Goal: Transaction & Acquisition: Purchase product/service

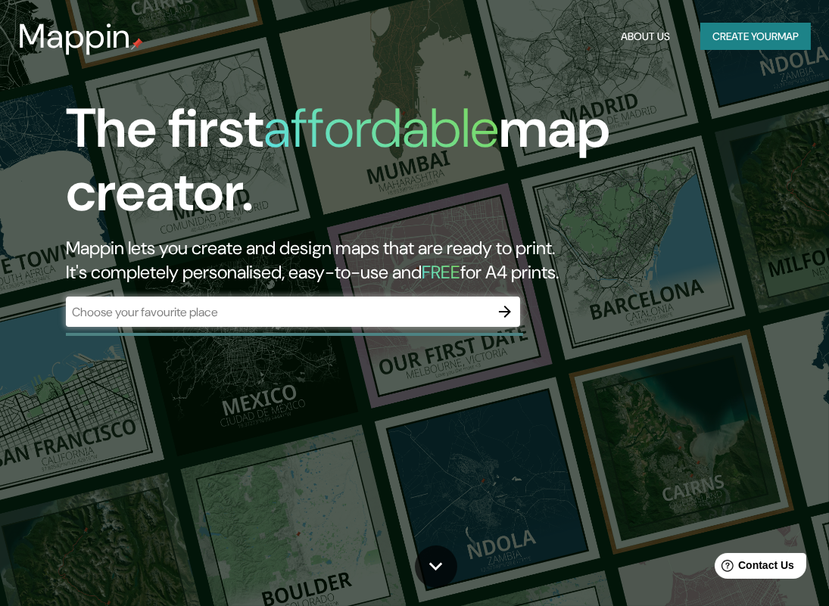
click at [232, 312] on input "text" at bounding box center [278, 311] width 424 height 17
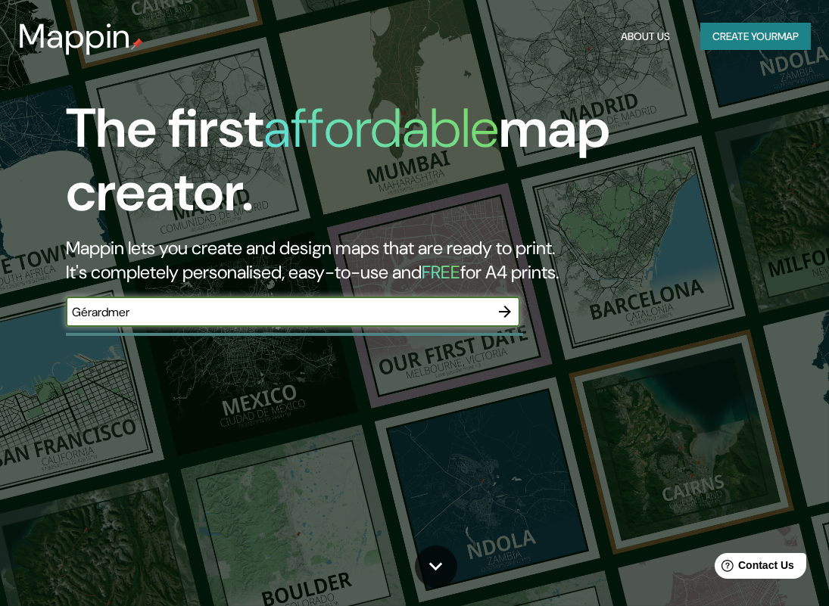
type input "Gérardmer"
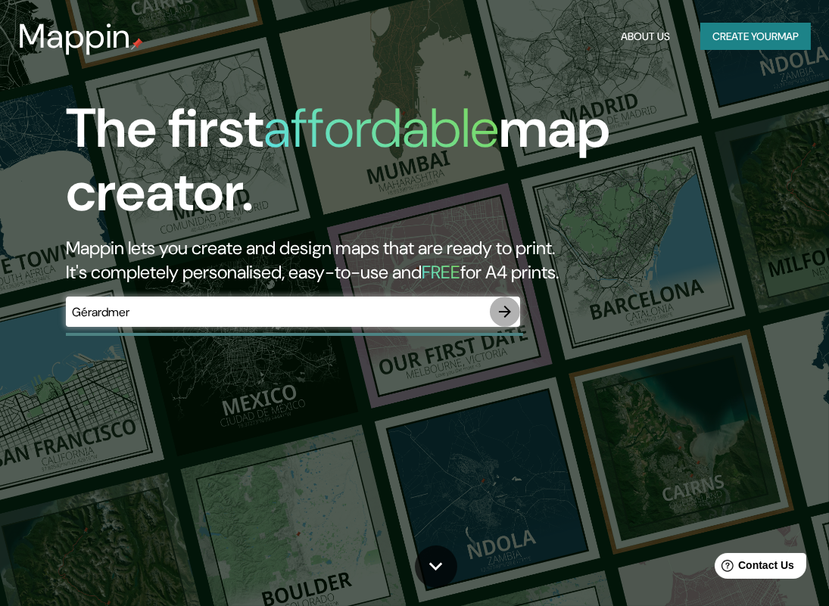
click at [500, 312] on icon "button" at bounding box center [505, 312] width 12 height 12
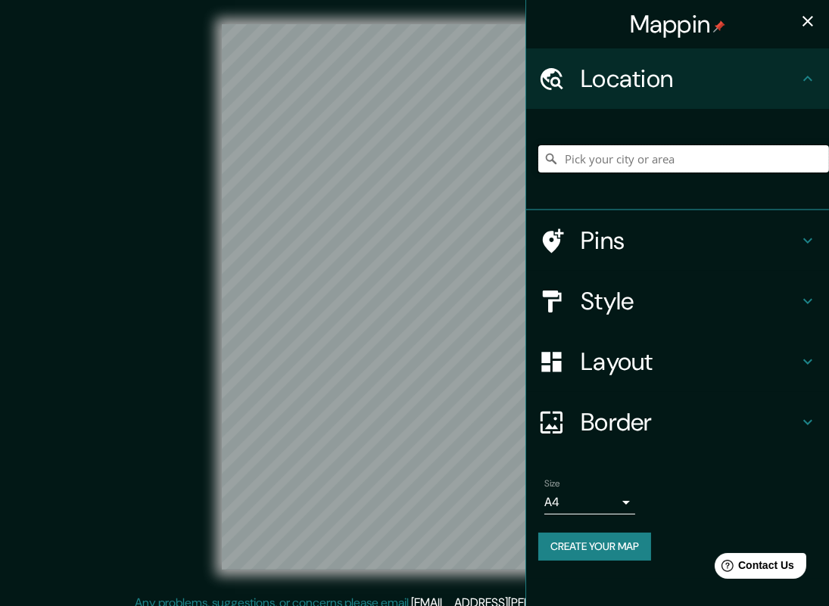
click at [618, 160] on input "Pick your city or area" at bounding box center [683, 158] width 291 height 27
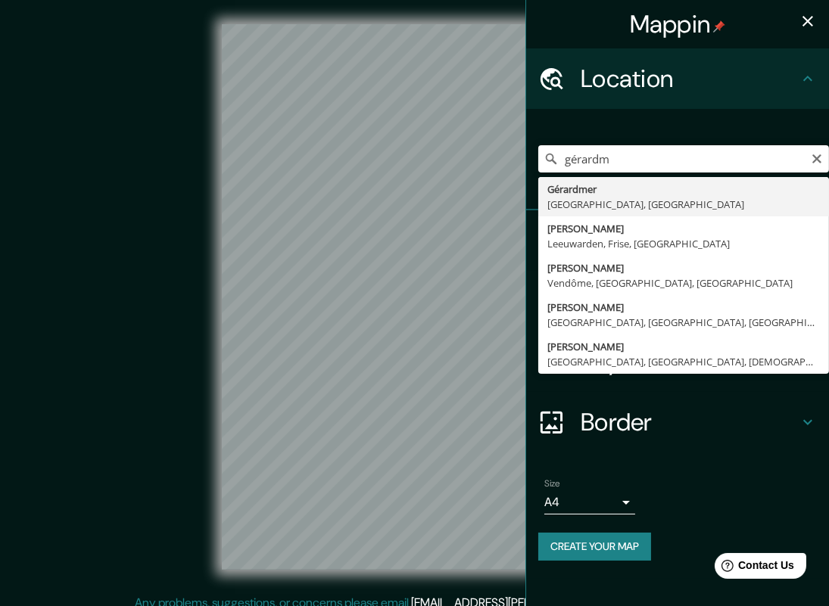
type input "[GEOGRAPHIC_DATA], [GEOGRAPHIC_DATA], [GEOGRAPHIC_DATA]"
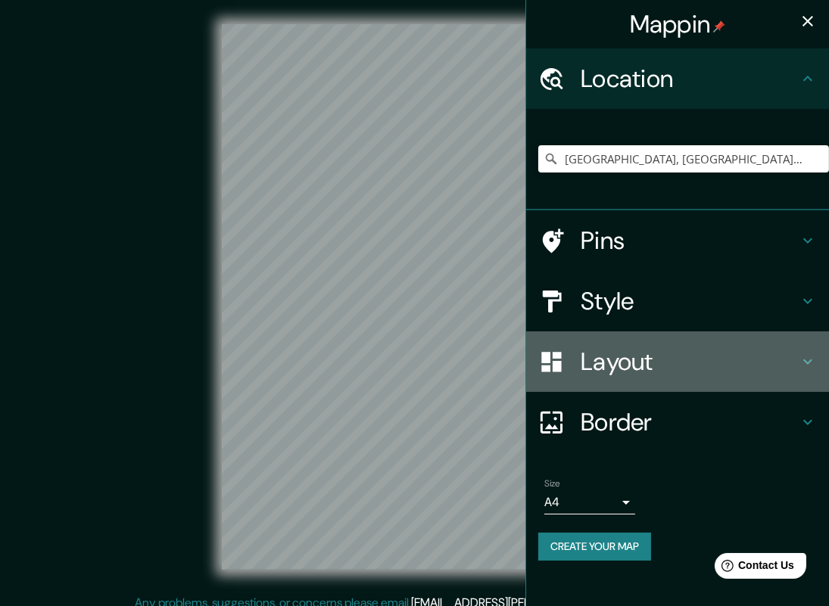
click at [617, 354] on h4 "Layout" at bounding box center [689, 362] width 218 height 30
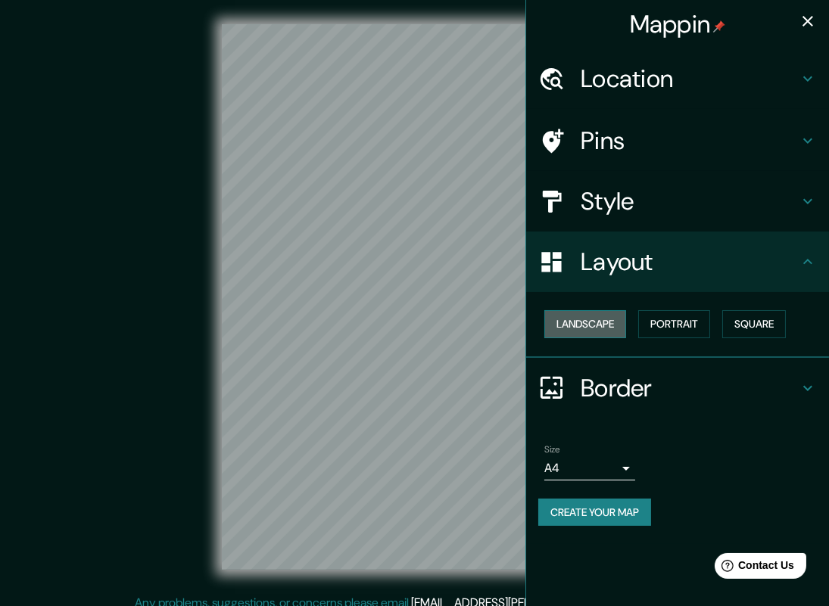
click at [617, 328] on button "Landscape" at bounding box center [585, 324] width 82 height 28
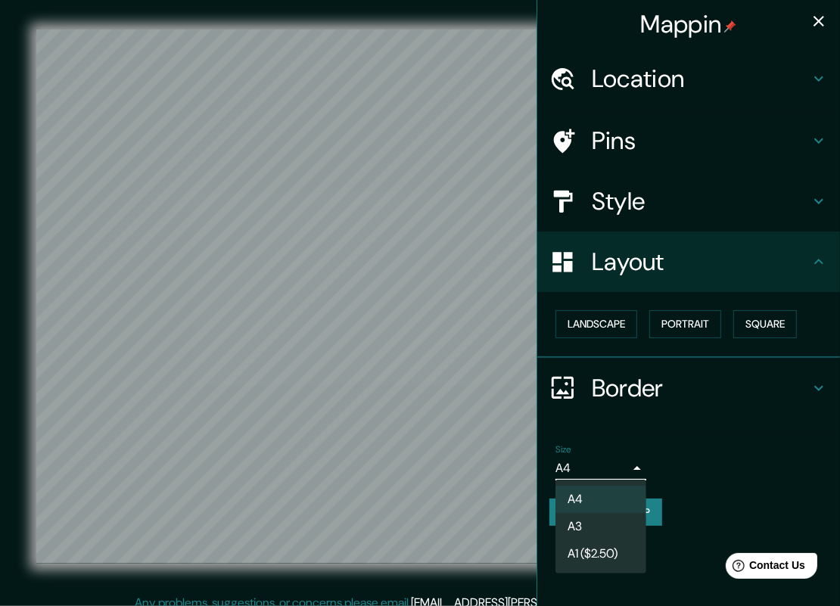
click at [612, 465] on body "[PERSON_NAME] Location [GEOGRAPHIC_DATA], [GEOGRAPHIC_DATA], [GEOGRAPHIC_DATA] …" at bounding box center [420, 303] width 840 height 606
click at [593, 524] on li "A3" at bounding box center [600, 526] width 91 height 27
type input "a4"
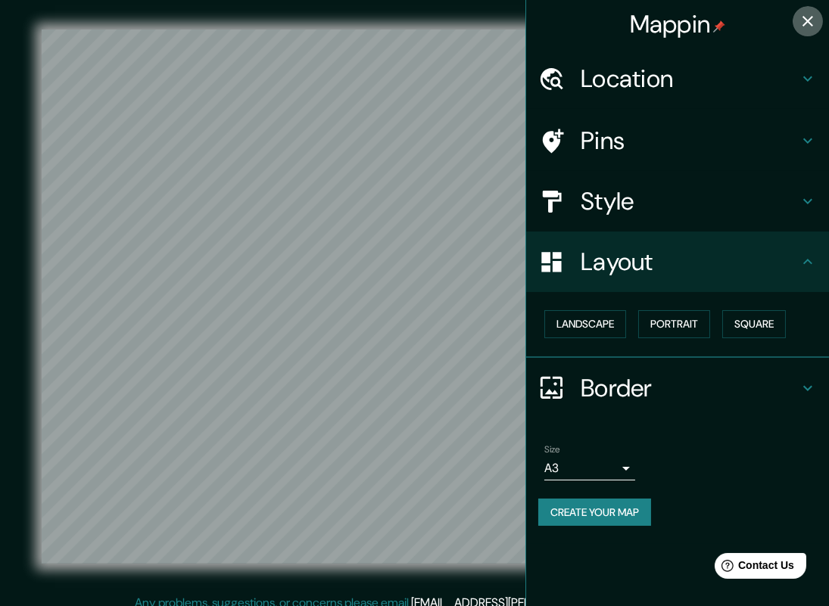
click at [808, 29] on icon "button" at bounding box center [807, 21] width 18 height 18
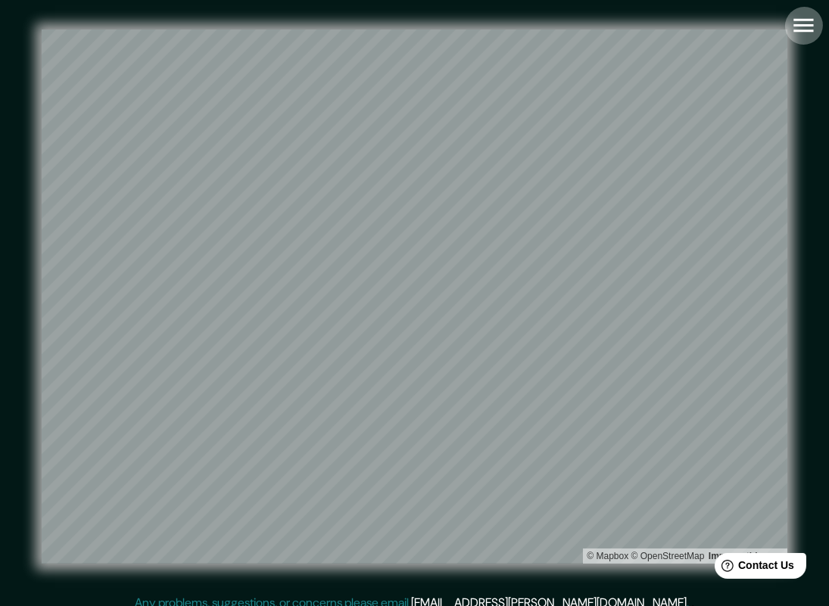
click at [788, 14] on button "button" at bounding box center [803, 25] width 39 height 39
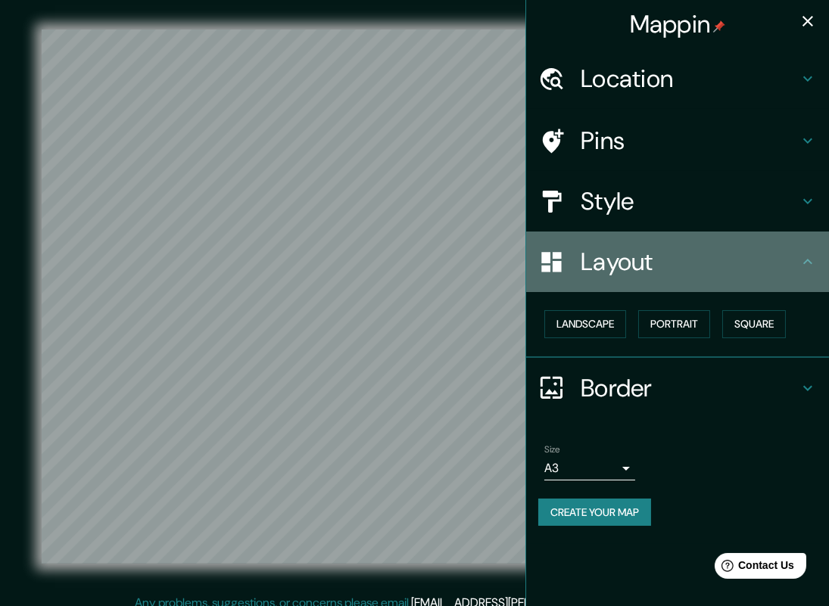
click at [661, 255] on h4 "Layout" at bounding box center [689, 262] width 218 height 30
click at [714, 277] on div "Layout" at bounding box center [677, 262] width 303 height 61
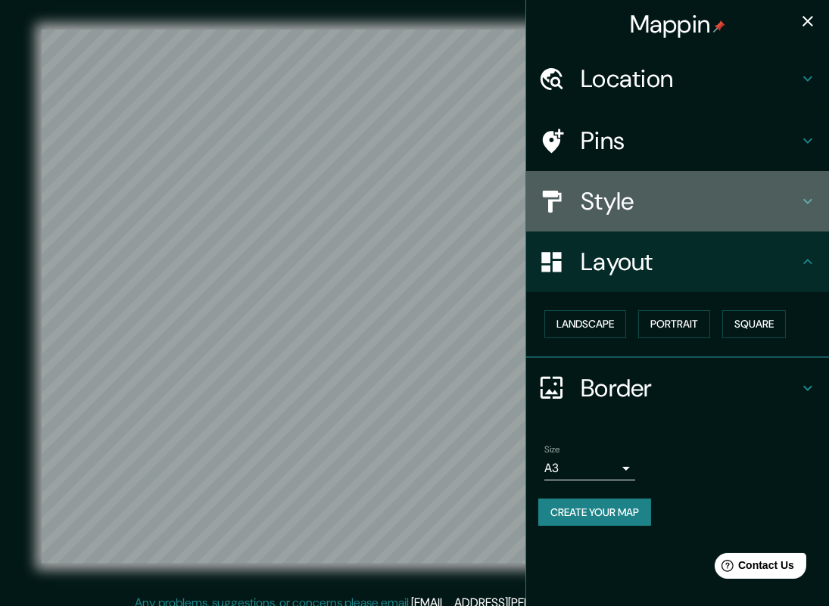
click at [718, 201] on h4 "Style" at bounding box center [689, 201] width 218 height 30
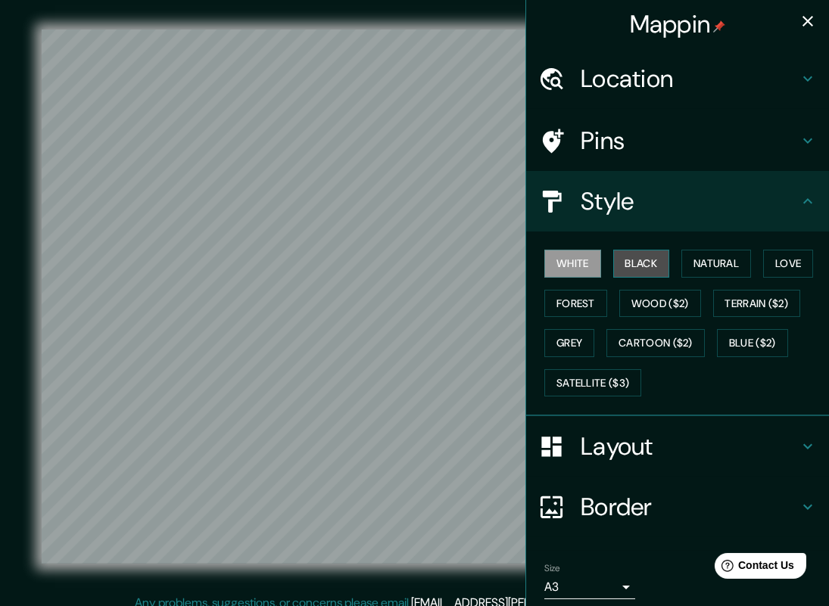
click at [630, 266] on button "Black" at bounding box center [641, 264] width 57 height 28
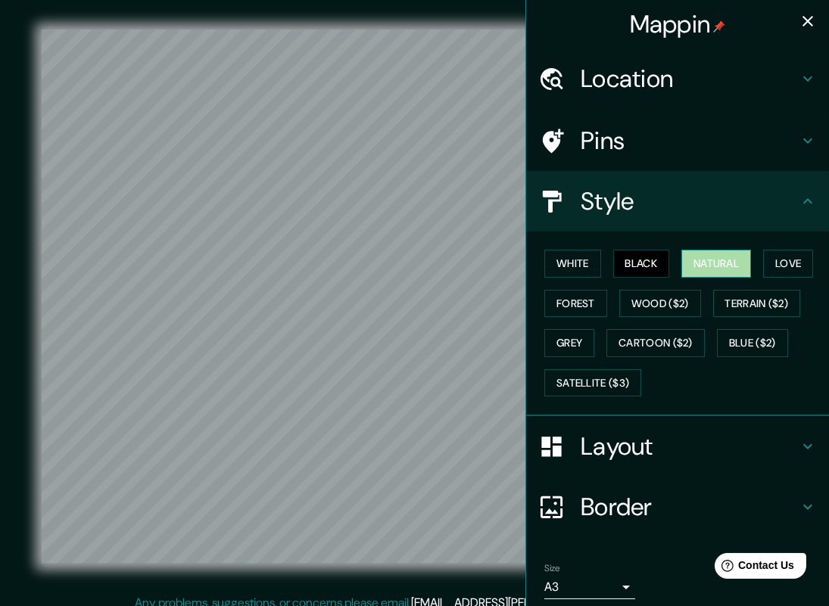
click at [727, 260] on button "Natural" at bounding box center [716, 264] width 70 height 28
click at [781, 257] on button "Love" at bounding box center [788, 264] width 50 height 28
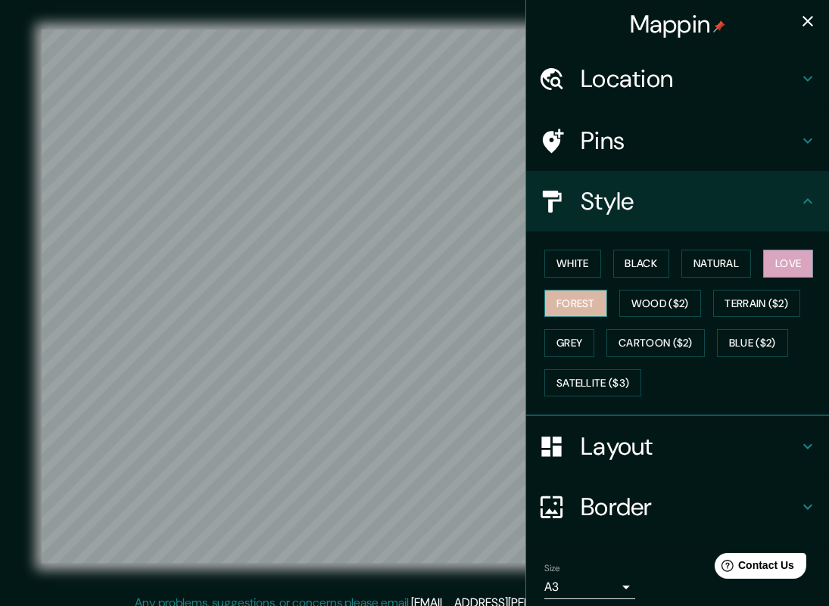
click at [558, 294] on button "Forest" at bounding box center [575, 304] width 63 height 28
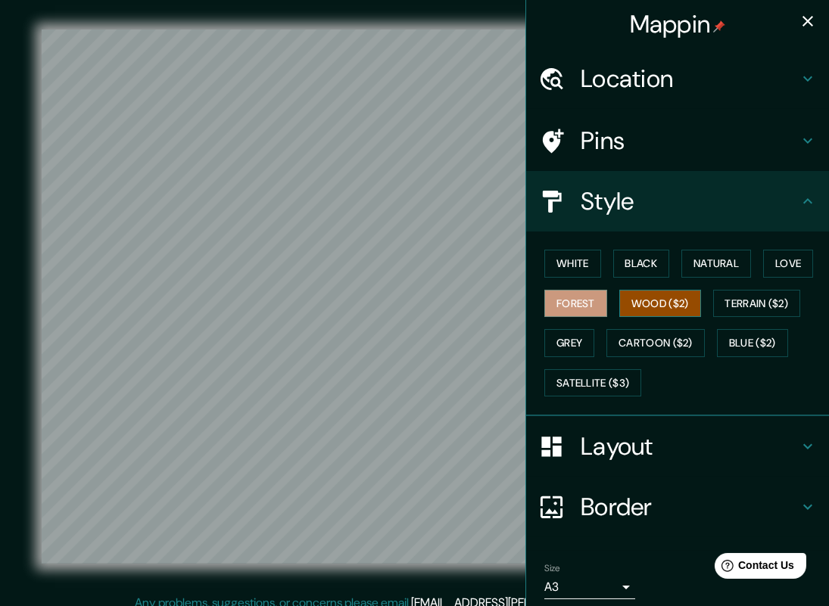
click at [665, 298] on button "Wood ($2)" at bounding box center [660, 304] width 82 height 28
click at [732, 297] on button "Terrain ($2)" at bounding box center [757, 304] width 88 height 28
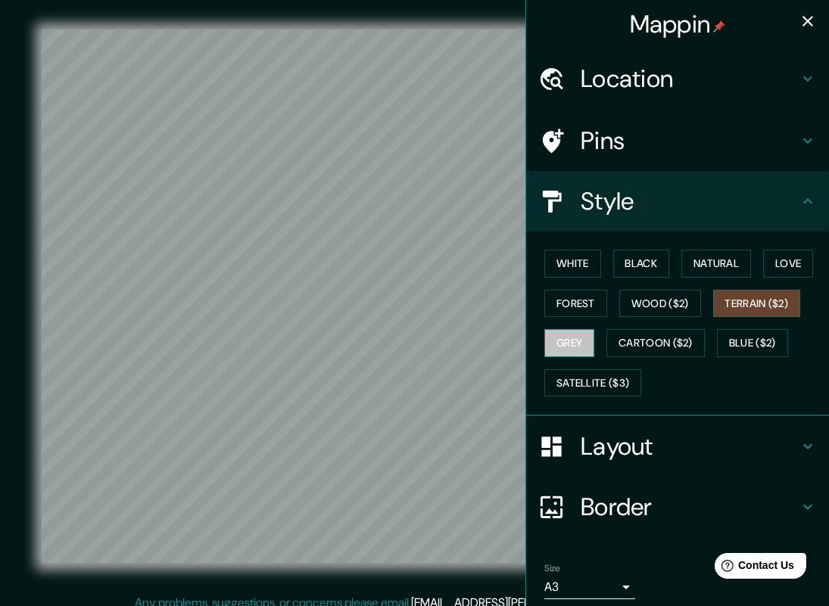
click at [558, 348] on button "Grey" at bounding box center [569, 343] width 50 height 28
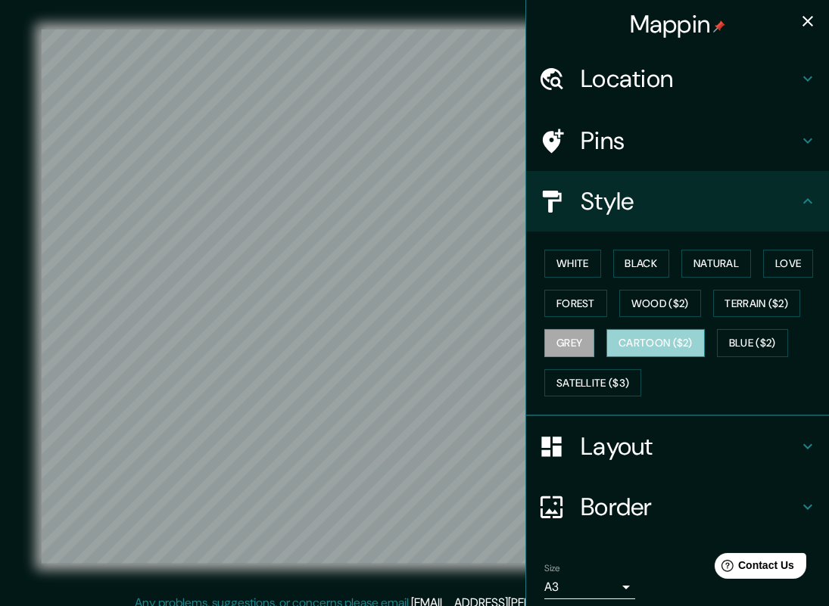
click at [630, 345] on button "Cartoon ($2)" at bounding box center [655, 343] width 98 height 28
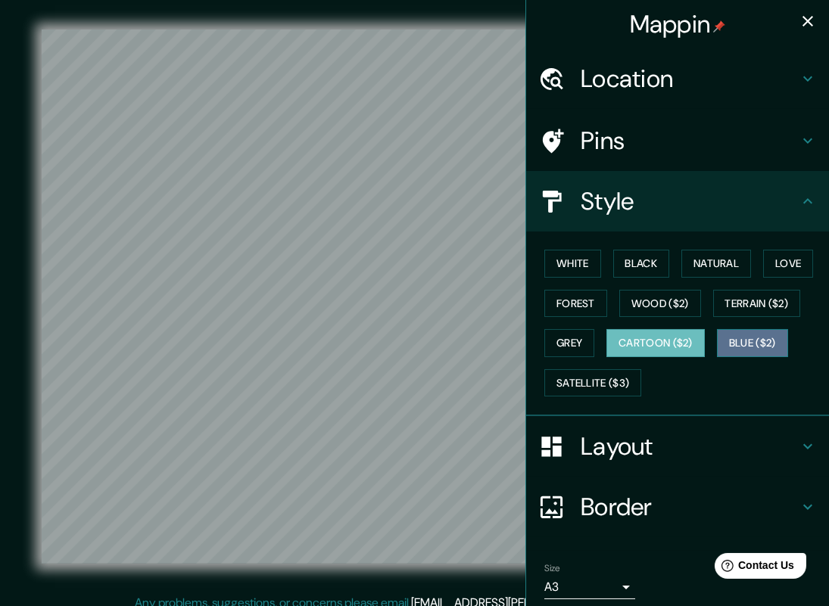
click at [761, 339] on button "Blue ($2)" at bounding box center [752, 343] width 71 height 28
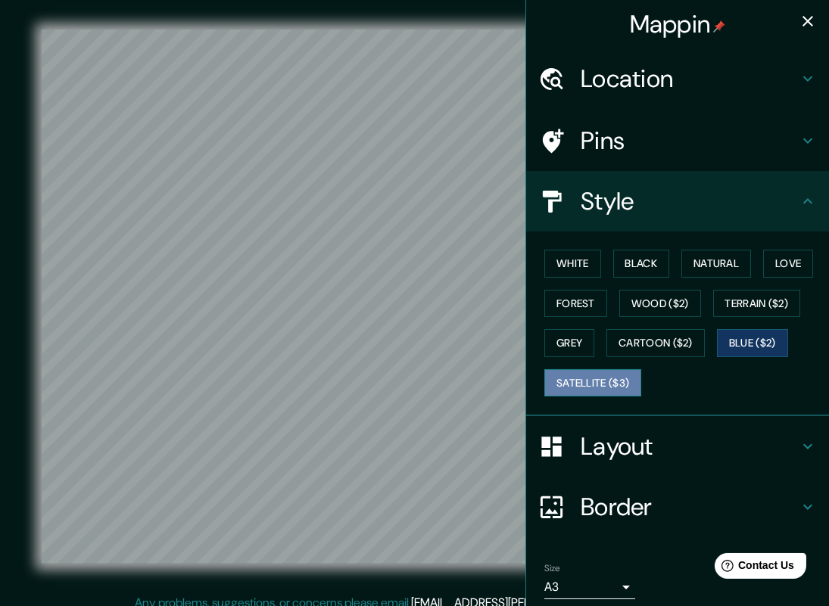
click at [581, 369] on button "Satellite ($3)" at bounding box center [592, 383] width 97 height 28
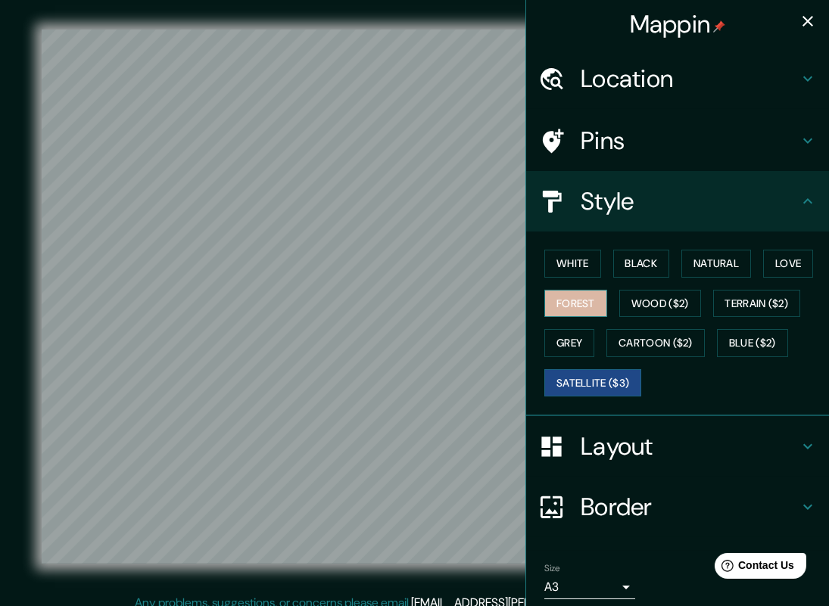
click at [571, 290] on button "Forest" at bounding box center [575, 304] width 63 height 28
click at [802, 21] on icon "button" at bounding box center [807, 21] width 11 height 11
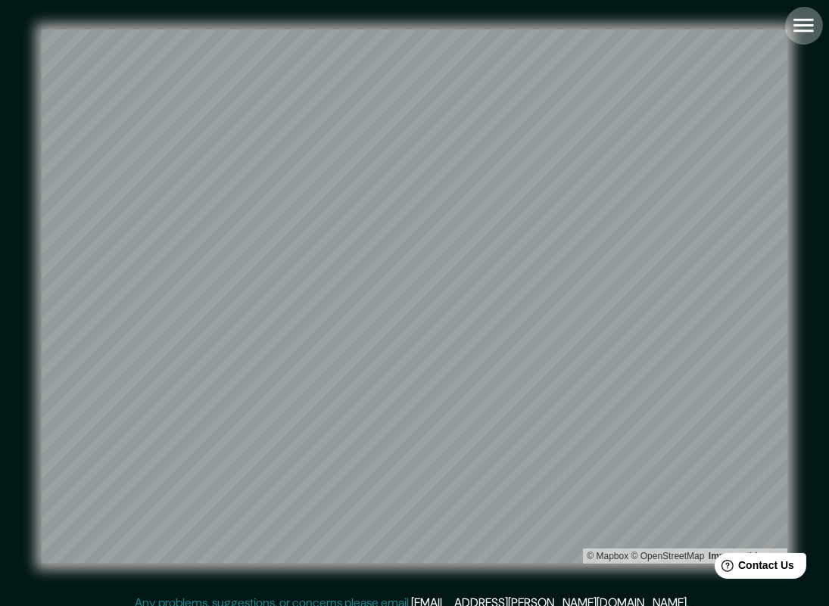
click at [803, 20] on icon "button" at bounding box center [803, 26] width 20 height 14
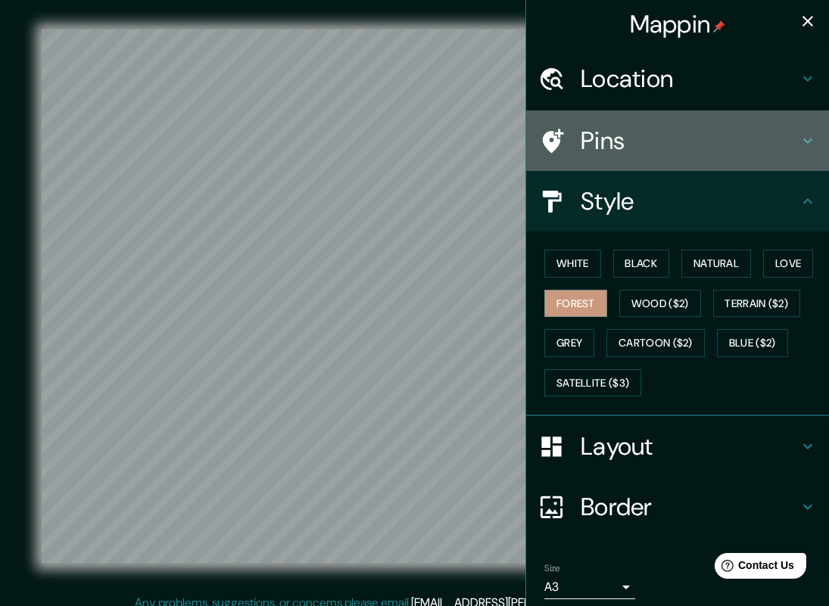
click at [633, 120] on div "Pins" at bounding box center [677, 140] width 303 height 61
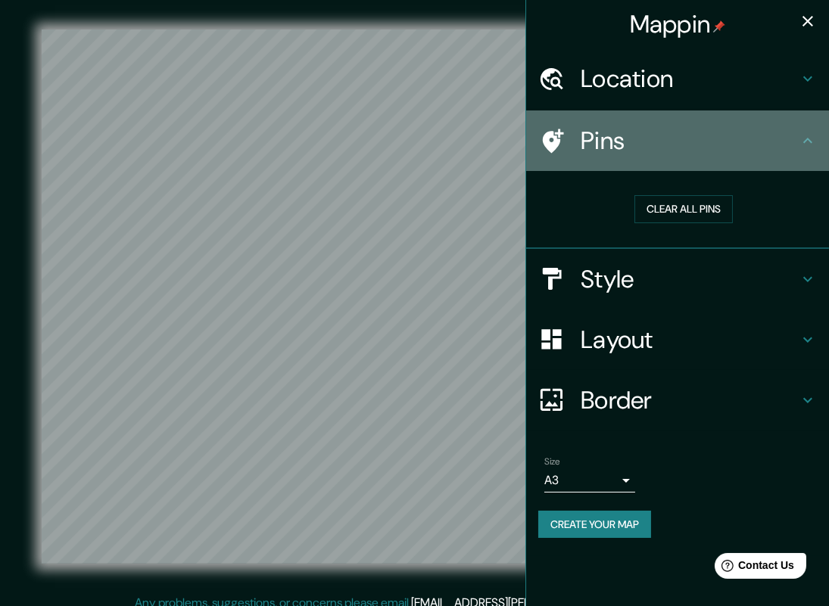
click at [633, 120] on div "Pins" at bounding box center [677, 140] width 303 height 61
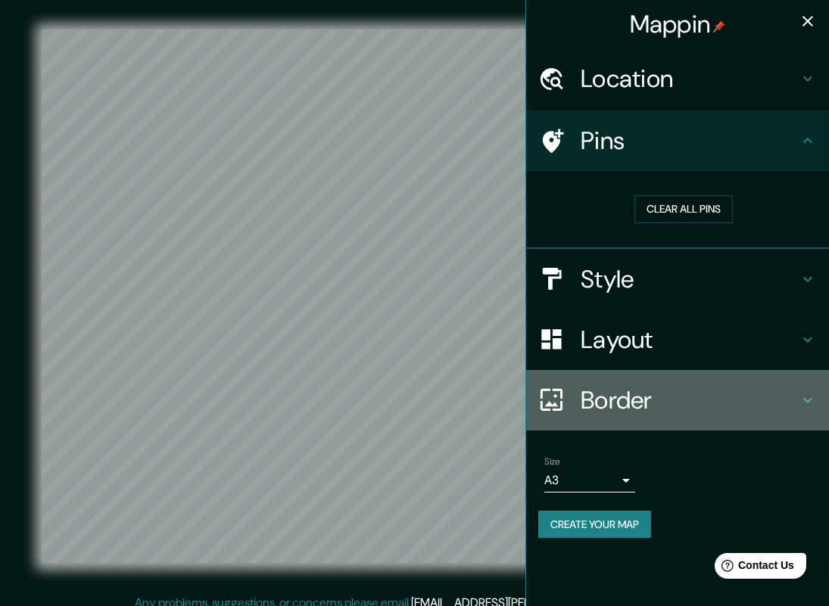
click at [616, 378] on div "Border" at bounding box center [677, 400] width 303 height 61
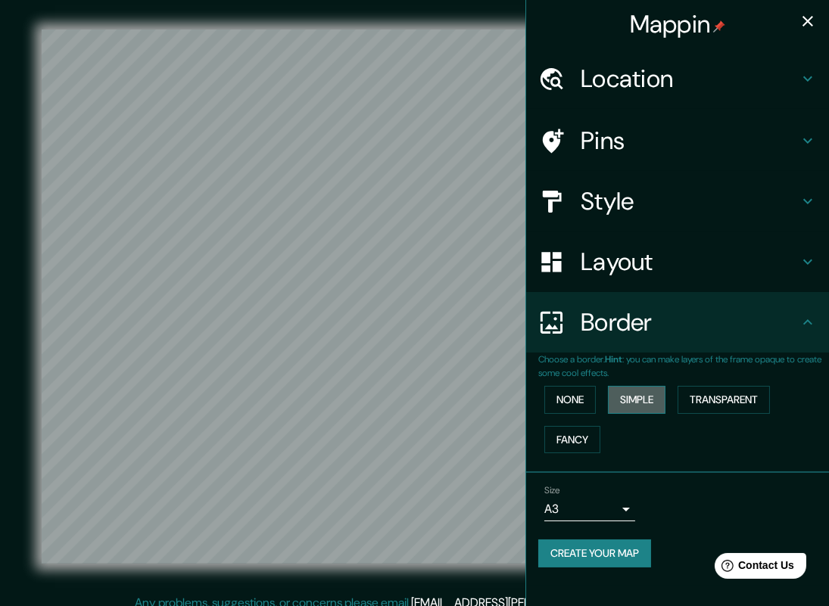
click at [633, 390] on button "Simple" at bounding box center [637, 400] width 58 height 28
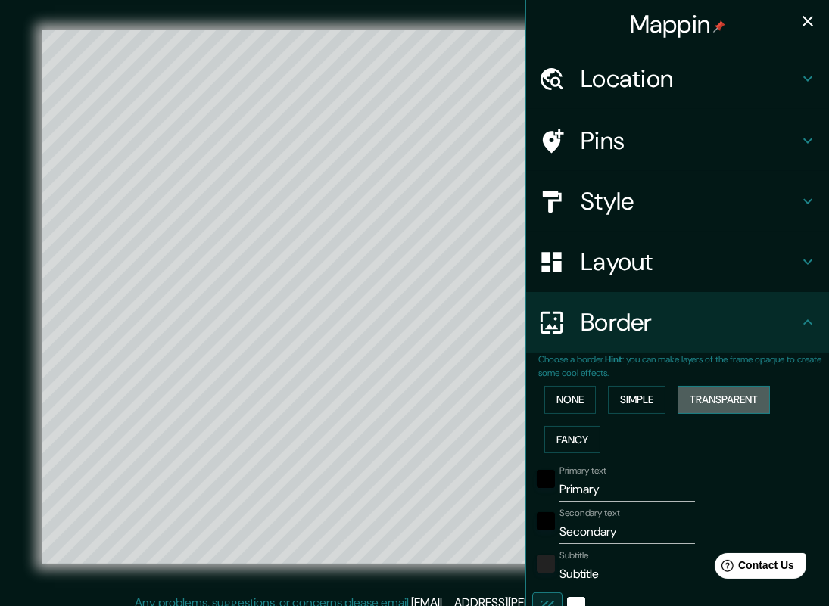
click at [711, 408] on button "Transparent" at bounding box center [723, 400] width 92 height 28
click at [544, 448] on button "Fancy" at bounding box center [572, 440] width 56 height 28
click at [566, 400] on button "None" at bounding box center [569, 400] width 51 height 28
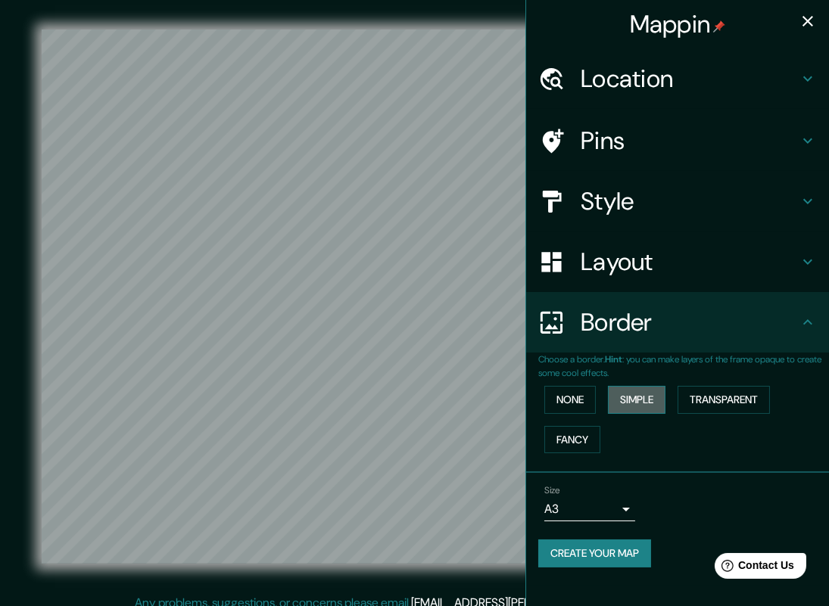
click at [632, 404] on button "Simple" at bounding box center [637, 400] width 58 height 28
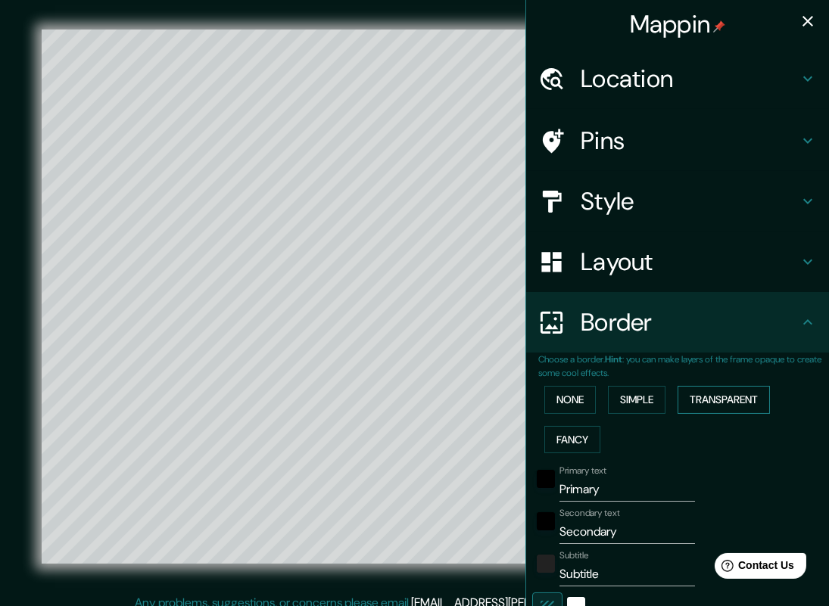
click at [702, 400] on button "Transparent" at bounding box center [723, 400] width 92 height 28
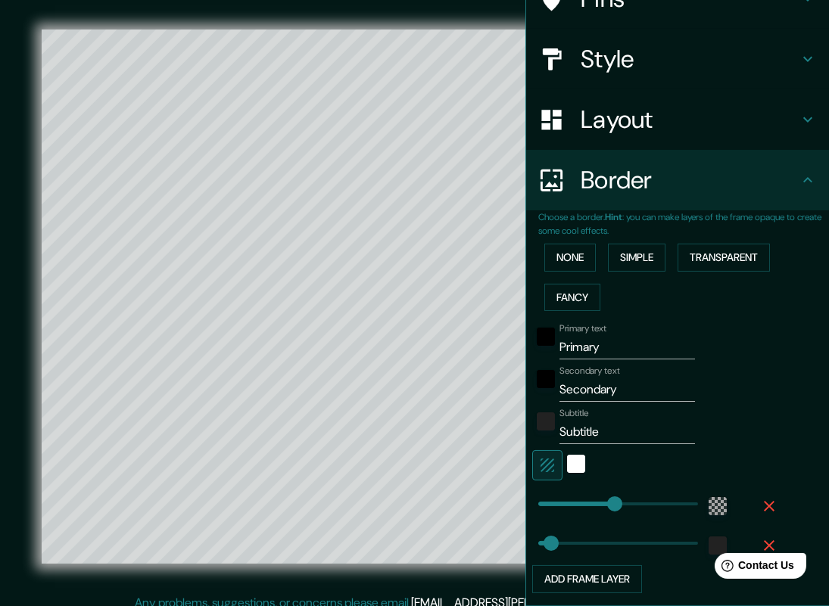
scroll to position [142, 0]
click at [567, 460] on div "white" at bounding box center [576, 464] width 18 height 18
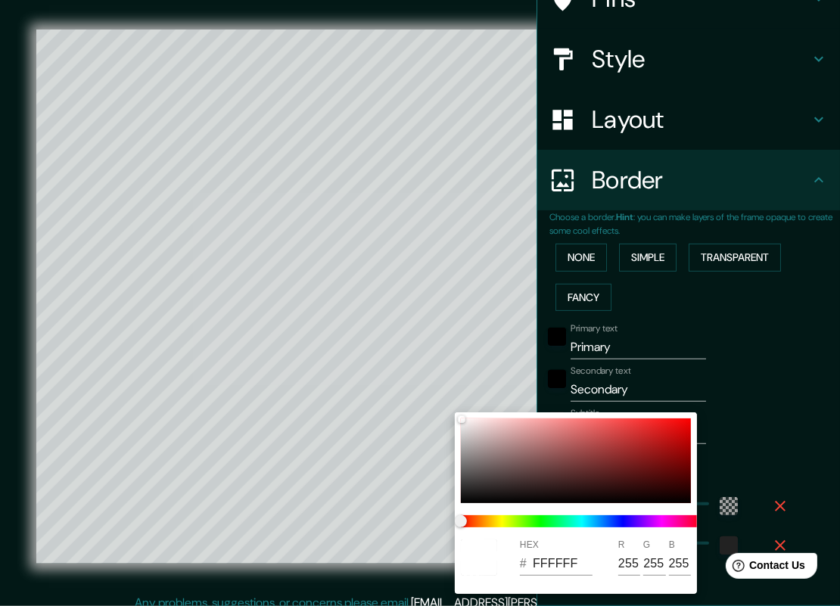
click at [731, 455] on div at bounding box center [420, 303] width 840 height 606
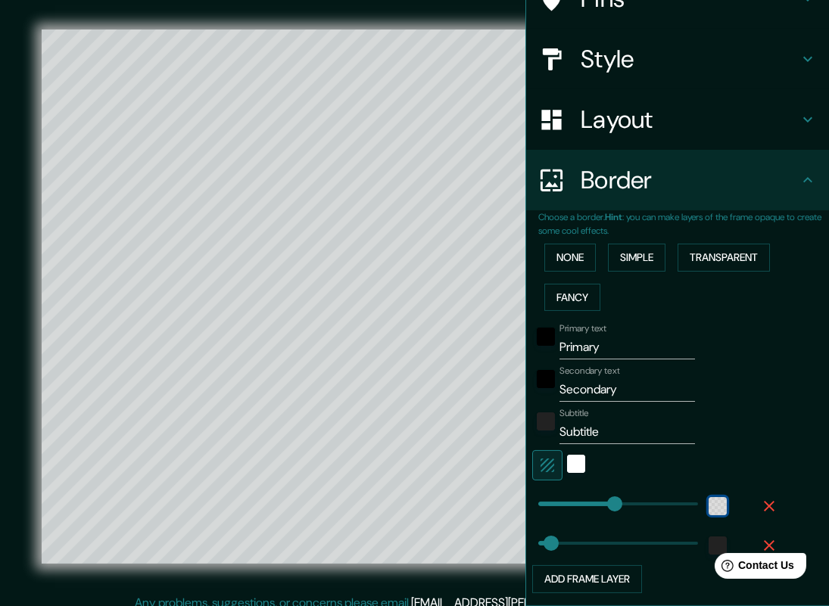
click at [708, 502] on div "color-55555544" at bounding box center [717, 506] width 18 height 18
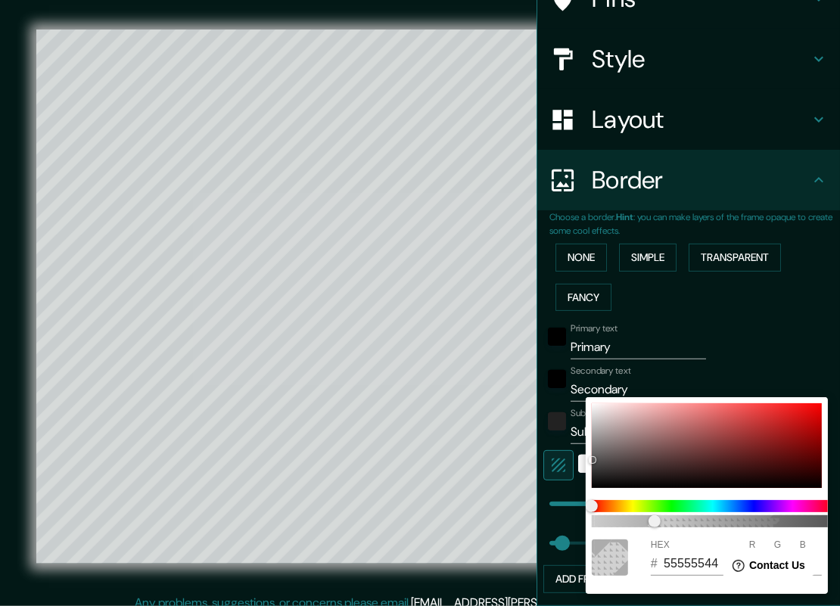
click at [729, 354] on div at bounding box center [420, 303] width 840 height 606
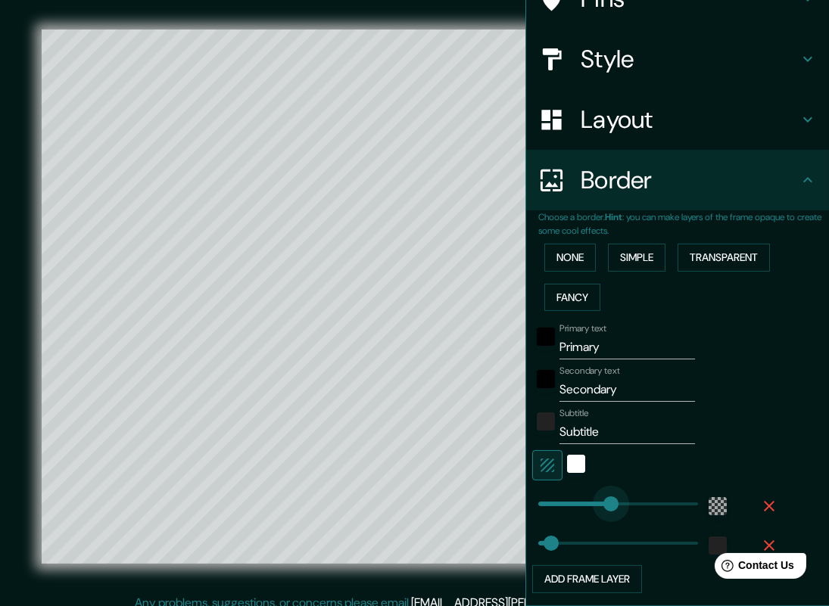
type input "0"
type input "80"
type input "999"
drag, startPoint x: 521, startPoint y: 502, endPoint x: 745, endPoint y: 512, distance: 224.9
type input "80"
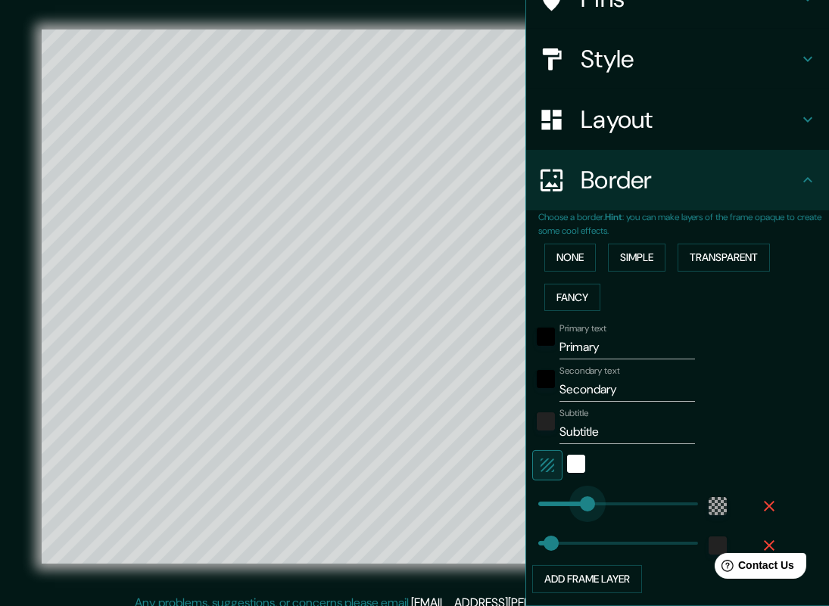
type input "133"
type input "80"
type input "28"
type input "80"
type input "0"
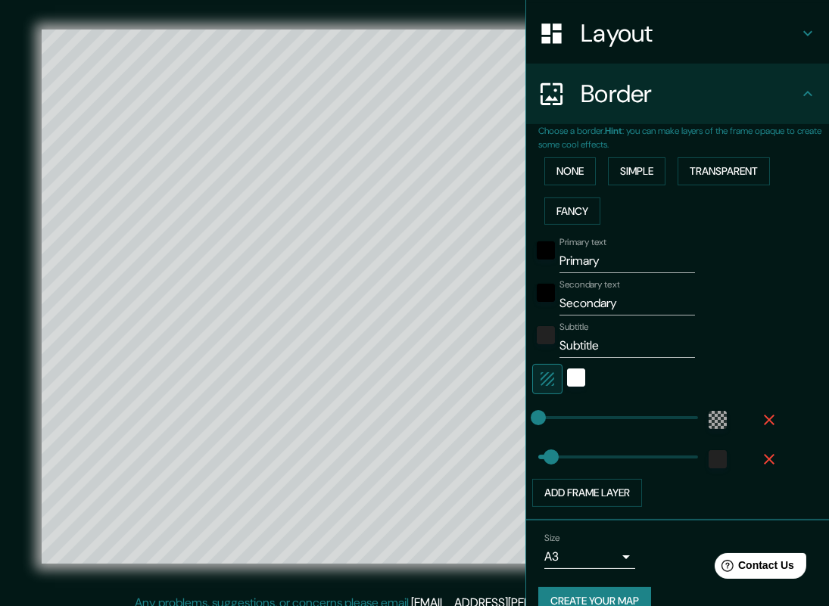
scroll to position [232, 0]
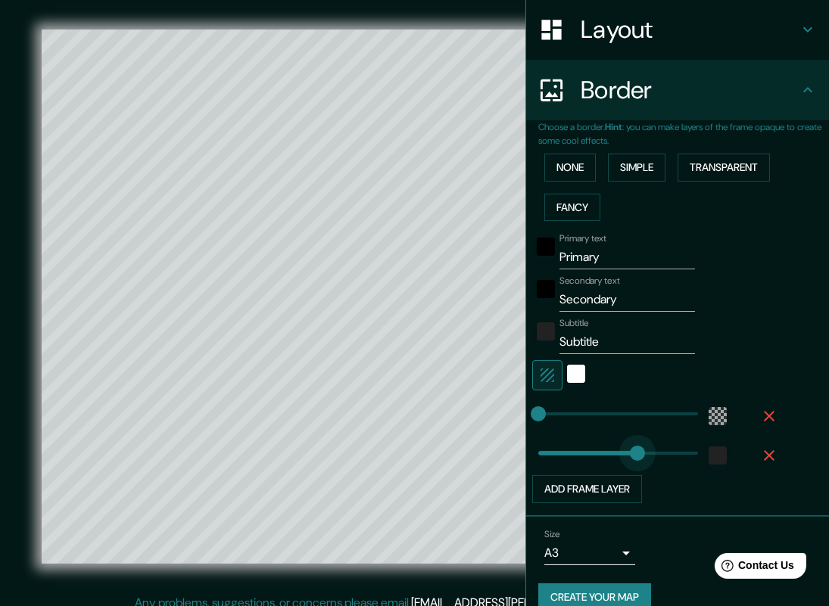
type input "626"
drag, startPoint x: 539, startPoint y: 456, endPoint x: 627, endPoint y: 449, distance: 88.1
type input "0"
type input "66"
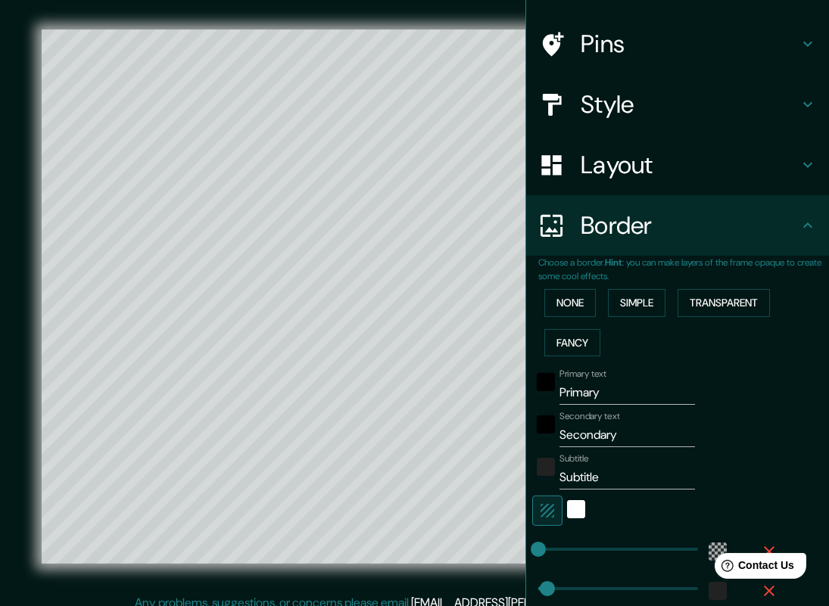
scroll to position [97, 0]
click at [702, 297] on button "Transparent" at bounding box center [723, 303] width 92 height 28
click at [636, 307] on button "Simple" at bounding box center [637, 303] width 58 height 28
click at [579, 345] on button "Fancy" at bounding box center [572, 343] width 56 height 28
click at [645, 294] on button "Simple" at bounding box center [637, 303] width 58 height 28
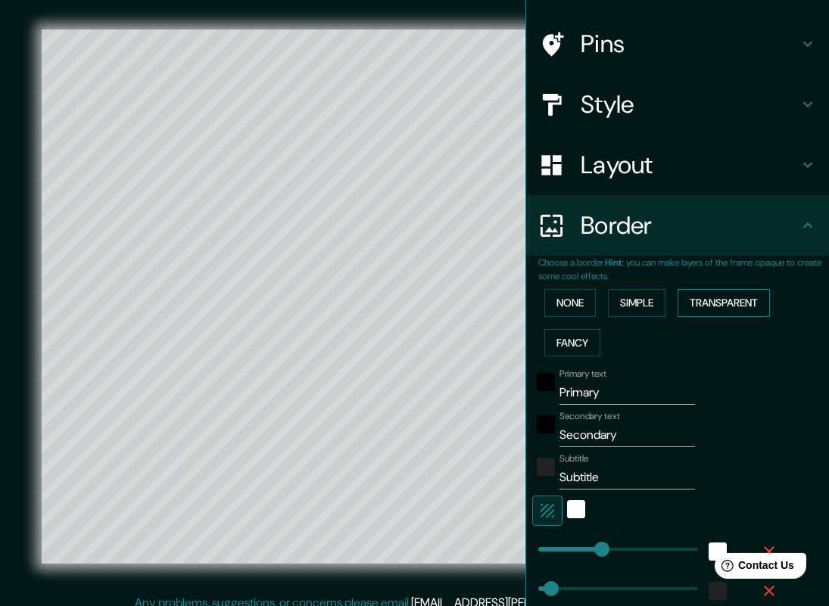
click at [718, 303] on button "Transparent" at bounding box center [723, 303] width 92 height 28
click at [573, 300] on button "None" at bounding box center [569, 303] width 51 height 28
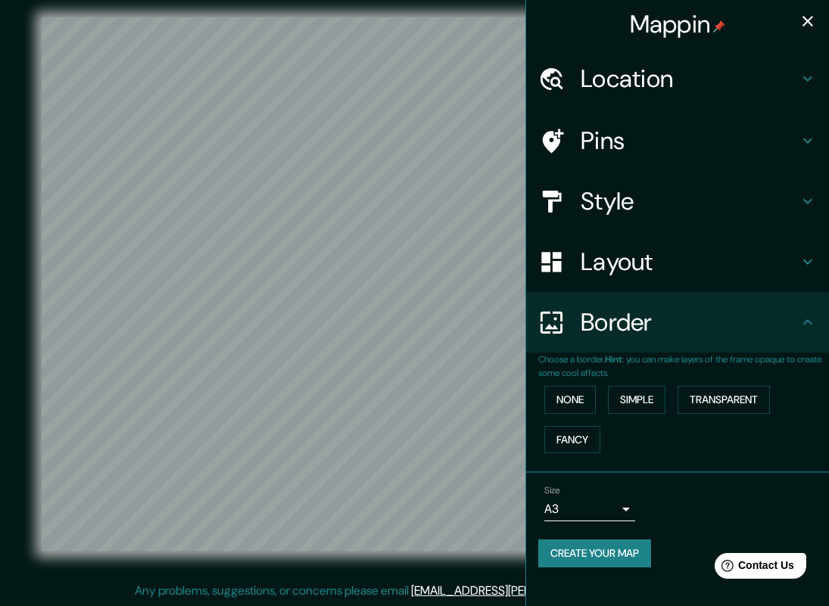
scroll to position [0, 0]
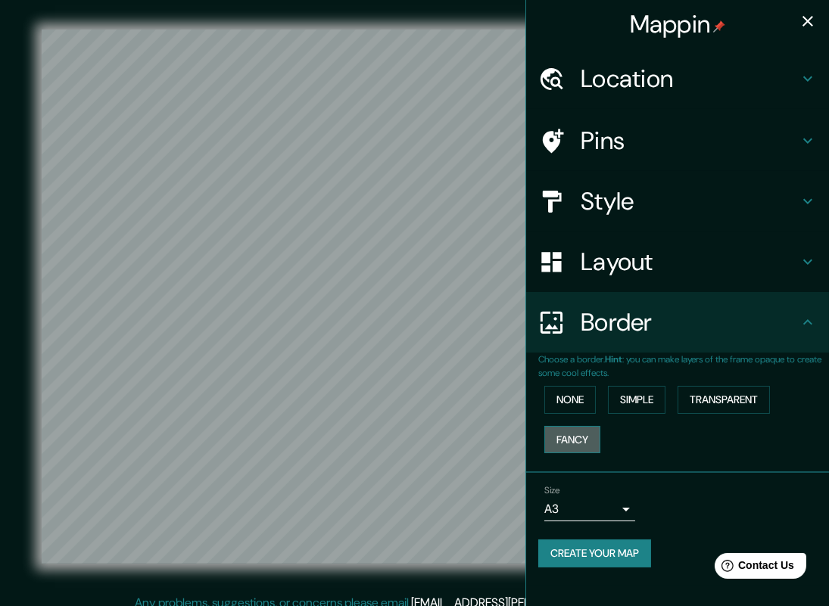
click at [589, 439] on button "Fancy" at bounding box center [572, 440] width 56 height 28
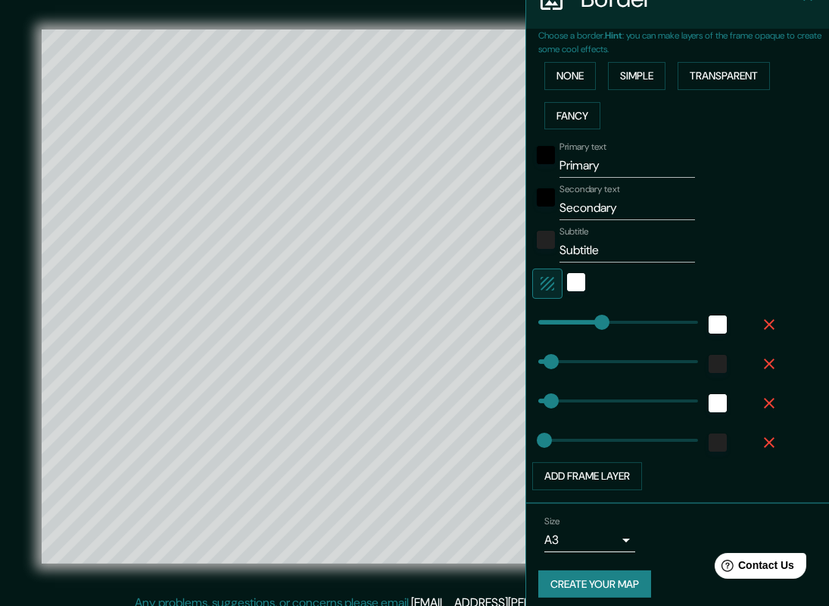
scroll to position [332, 0]
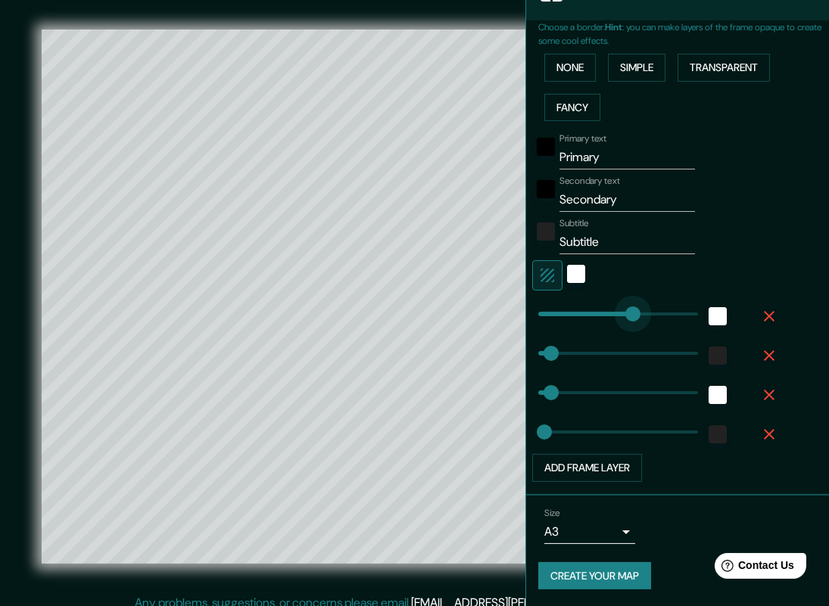
type input "626"
drag, startPoint x: 597, startPoint y: 307, endPoint x: 627, endPoint y: 306, distance: 29.5
type input "80"
type input "40"
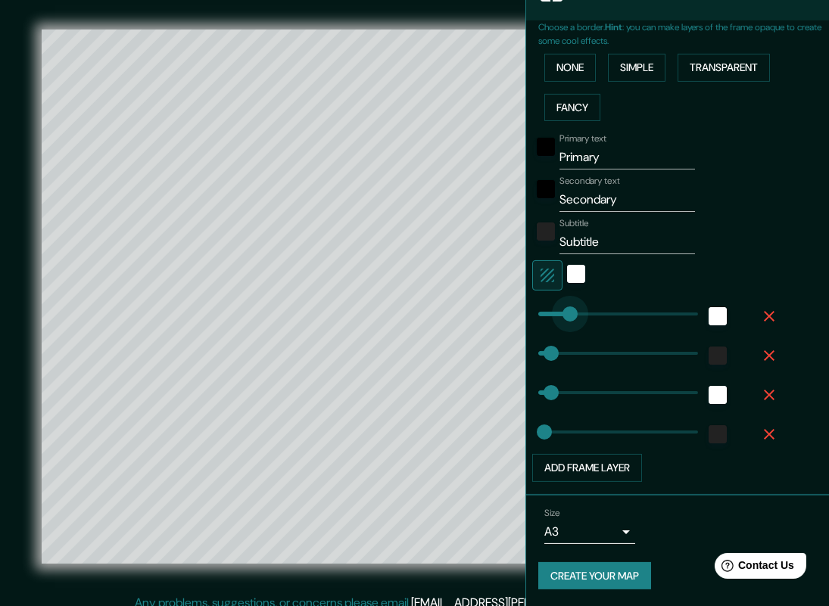
type input "190"
drag, startPoint x: 627, startPoint y: 306, endPoint x: 557, endPoint y: 303, distance: 69.7
type input "80"
type input "40"
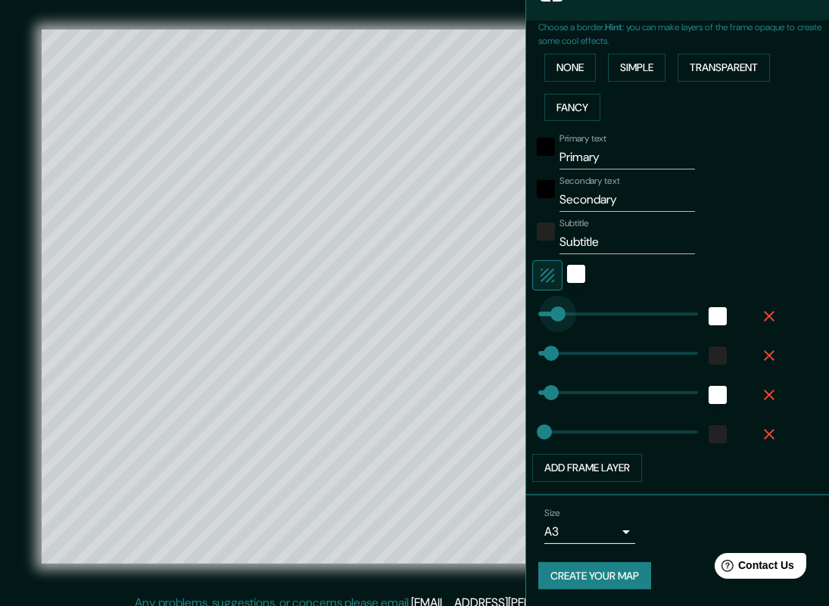
type input "100"
drag, startPoint x: 557, startPoint y: 303, endPoint x: 543, endPoint y: 303, distance: 14.4
type input "80"
type input "40"
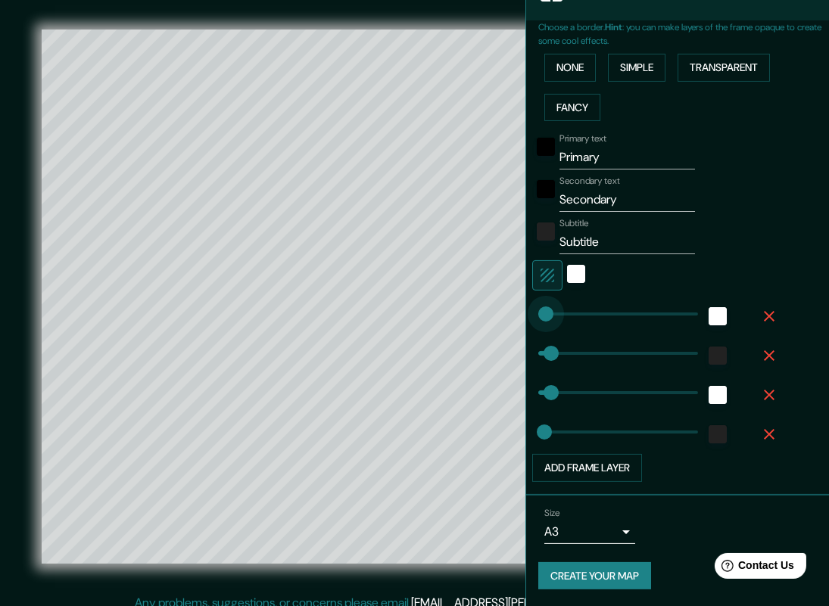
type input "43"
drag, startPoint x: 543, startPoint y: 303, endPoint x: 533, endPoint y: 302, distance: 9.2
type input "80"
type input "40"
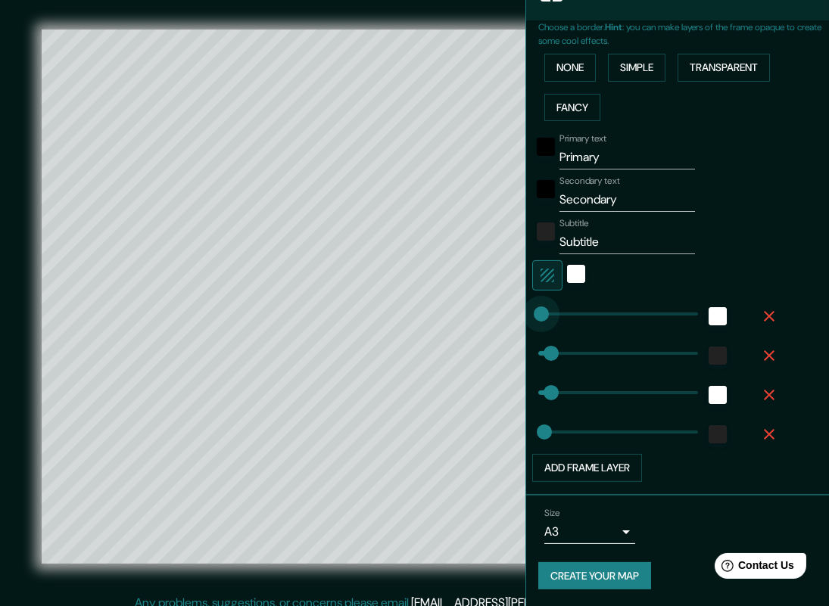
type input "14"
type input "80"
type input "40"
click at [633, 76] on button "Simple" at bounding box center [637, 68] width 58 height 28
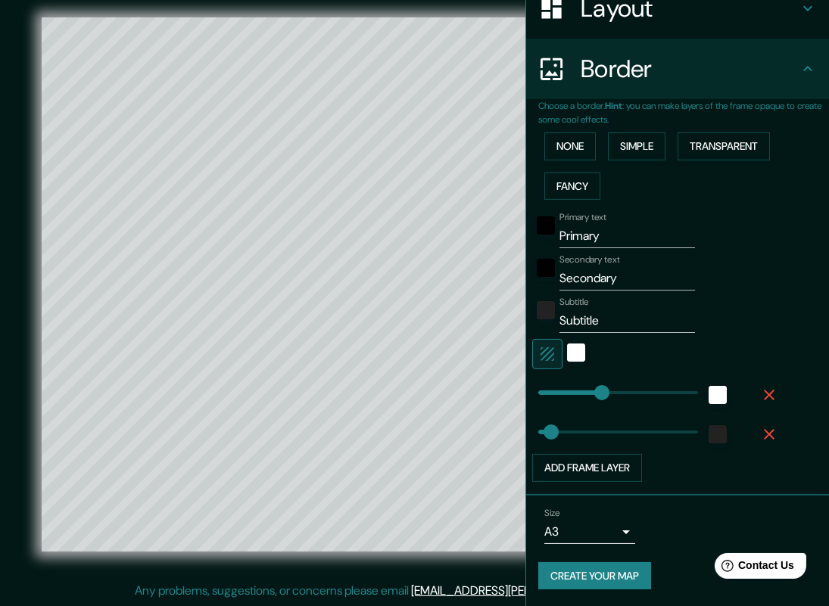
scroll to position [0, 0]
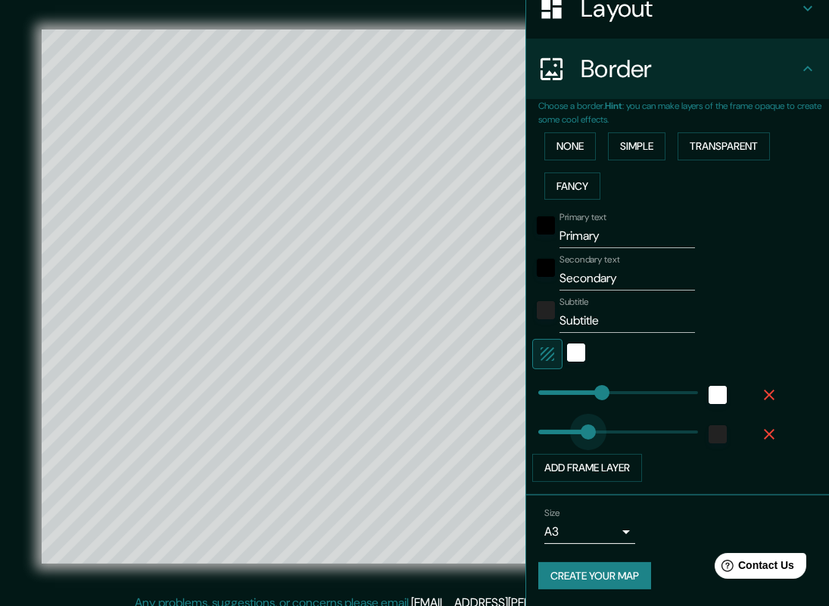
type input "318"
drag, startPoint x: 536, startPoint y: 431, endPoint x: 577, endPoint y: 430, distance: 41.6
type input "400"
type input "85"
drag, startPoint x: 577, startPoint y: 430, endPoint x: 540, endPoint y: 430, distance: 37.1
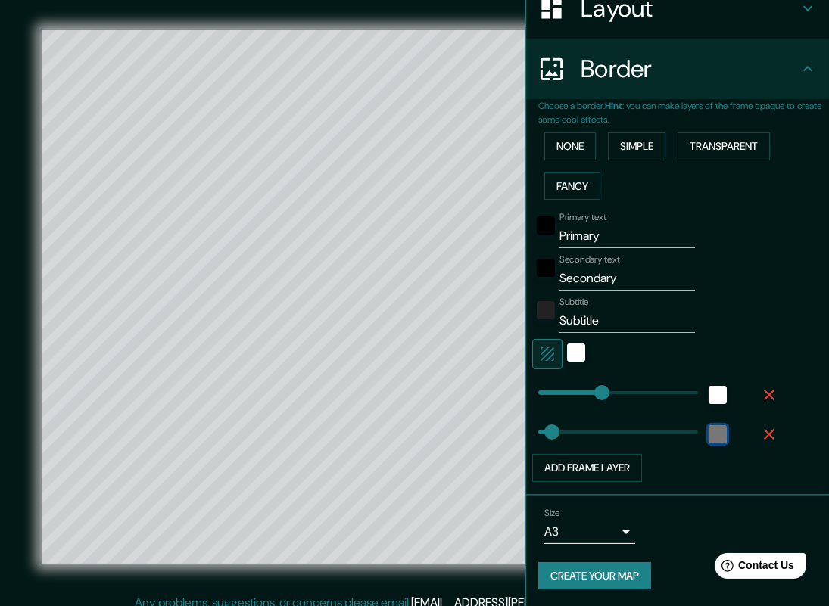
click at [708, 427] on div "color-222222" at bounding box center [717, 434] width 18 height 18
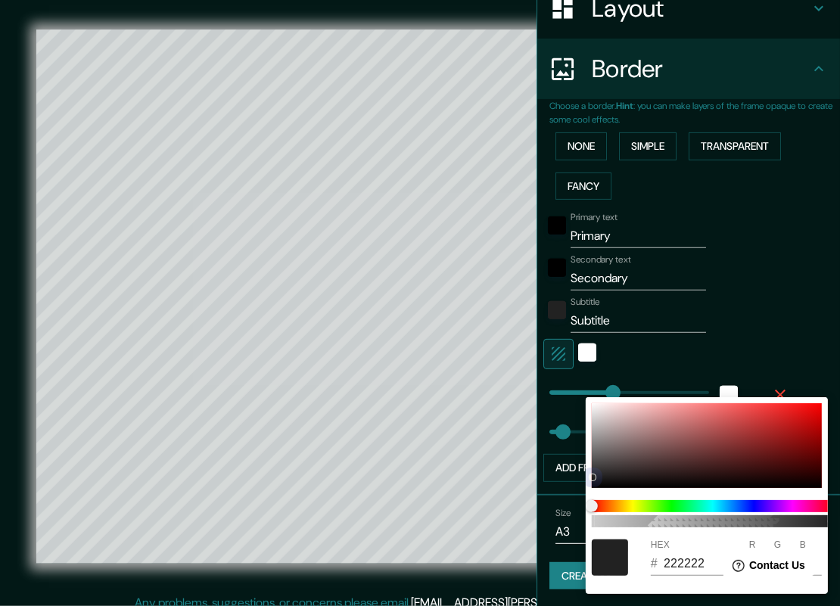
click at [736, 452] on div at bounding box center [707, 445] width 230 height 85
type input "400"
type input "6C2828"
type input "108"
type input "40"
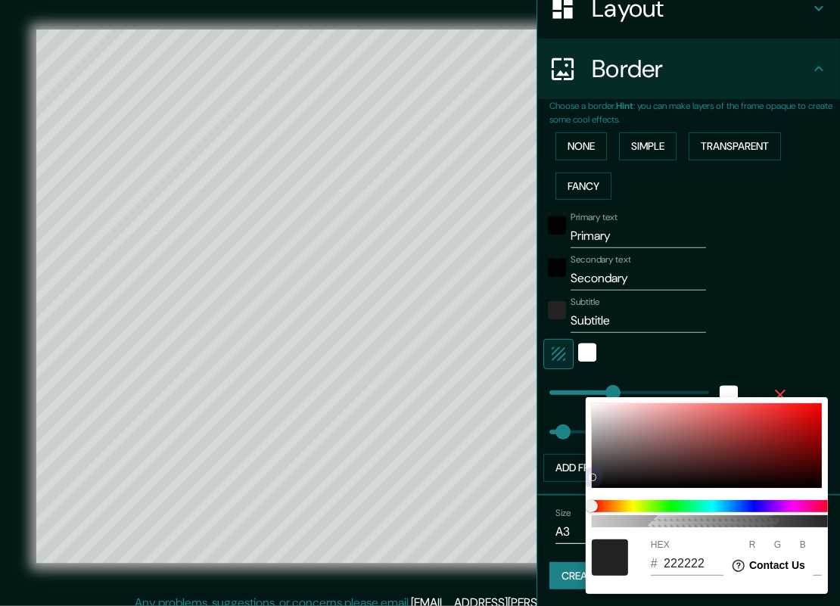
type input "40"
type input "400"
type input "B81B1B"
type input "184"
type input "27"
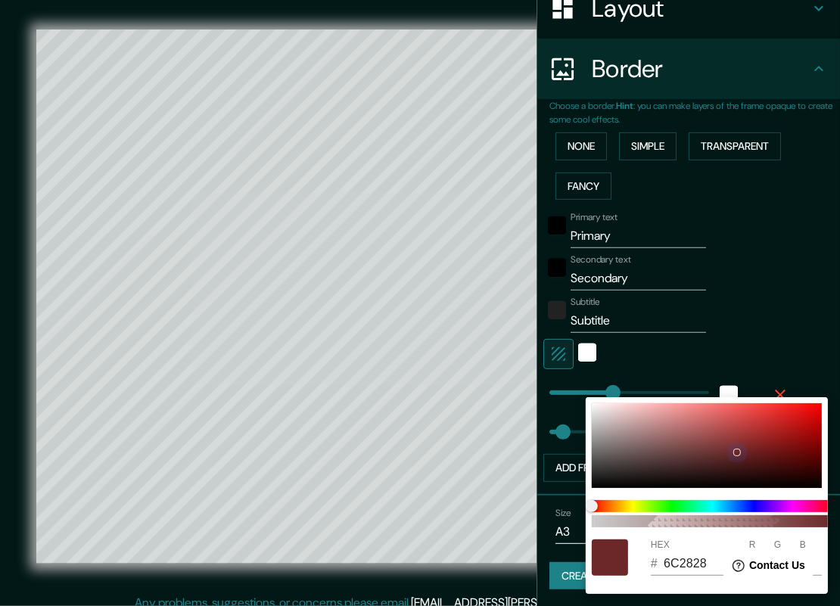
type input "27"
click at [787, 427] on div at bounding box center [707, 445] width 230 height 85
type input "400"
type input "9F6A6A"
type input "159"
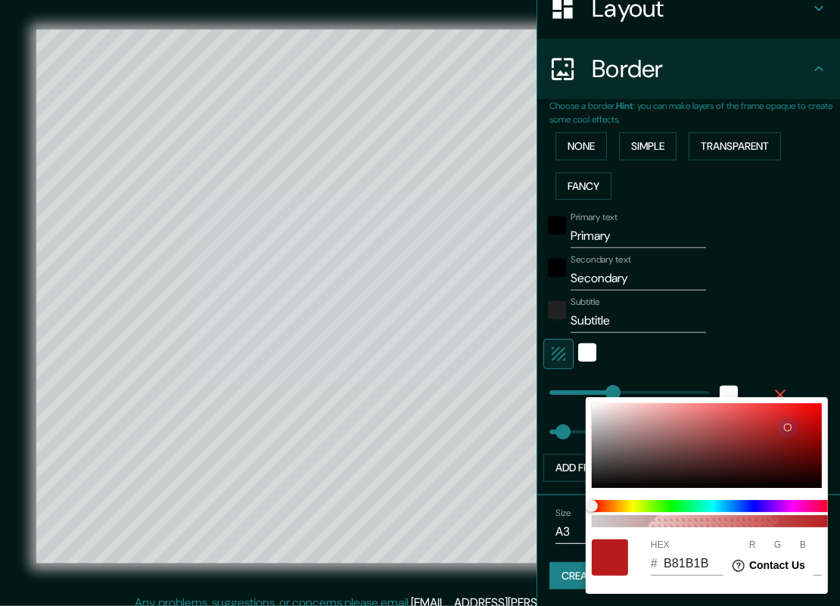
type input "106"
click at [668, 435] on div at bounding box center [707, 445] width 230 height 85
type input "400"
type input "EADEDE"
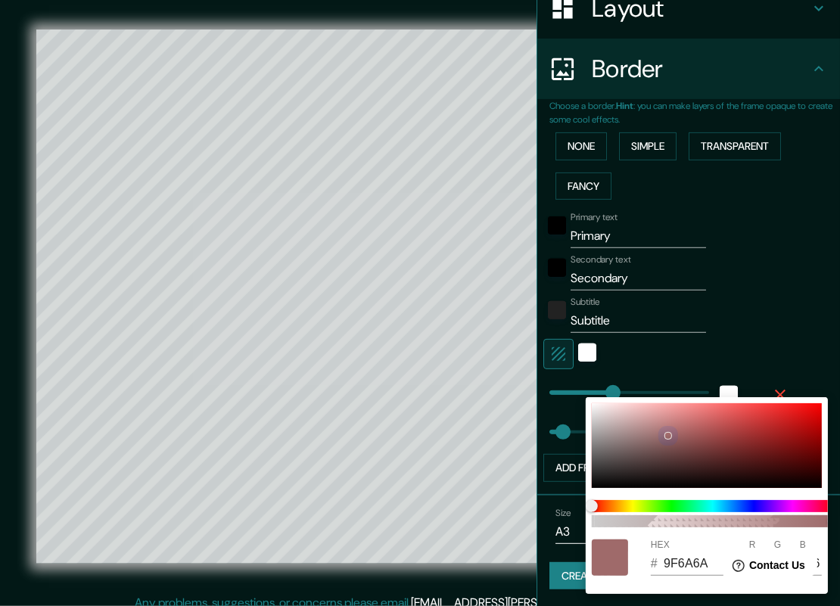
type input "234"
type input "222"
type input "400"
type input "EDE2E2"
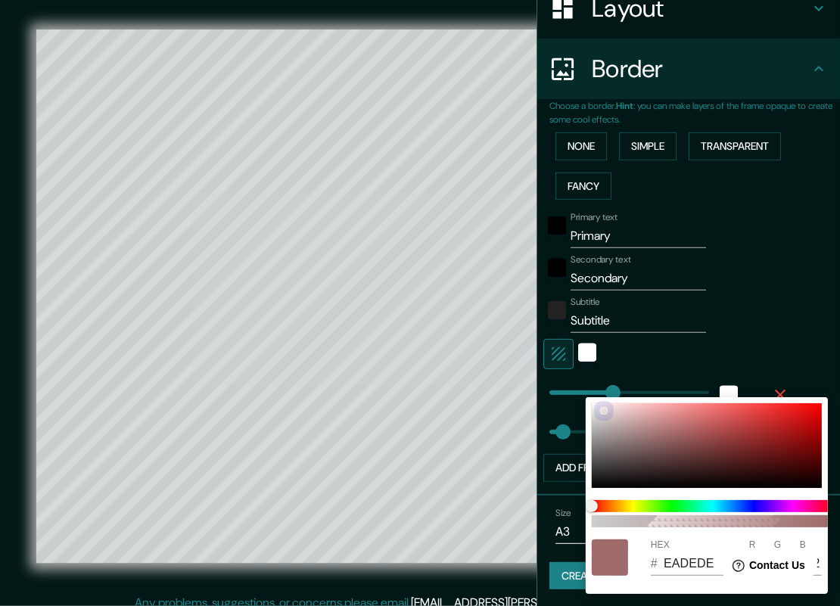
type input "237"
type input "226"
drag, startPoint x: 604, startPoint y: 410, endPoint x: 546, endPoint y: 368, distance: 72.0
click at [546, 368] on div "100 HEX # EDE2E2 R 237 G 226 B 226" at bounding box center [420, 303] width 840 height 606
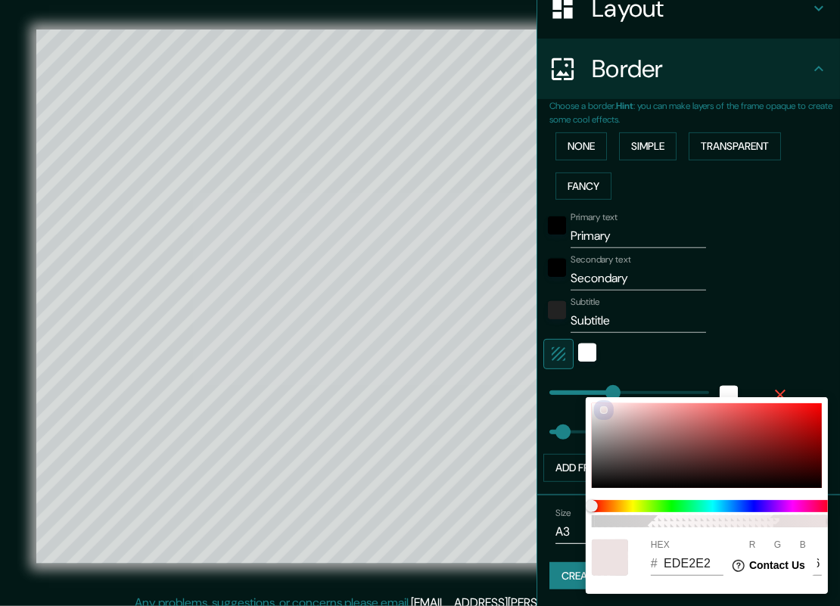
type input "400"
type input "8A6969"
type input "138"
type input "105"
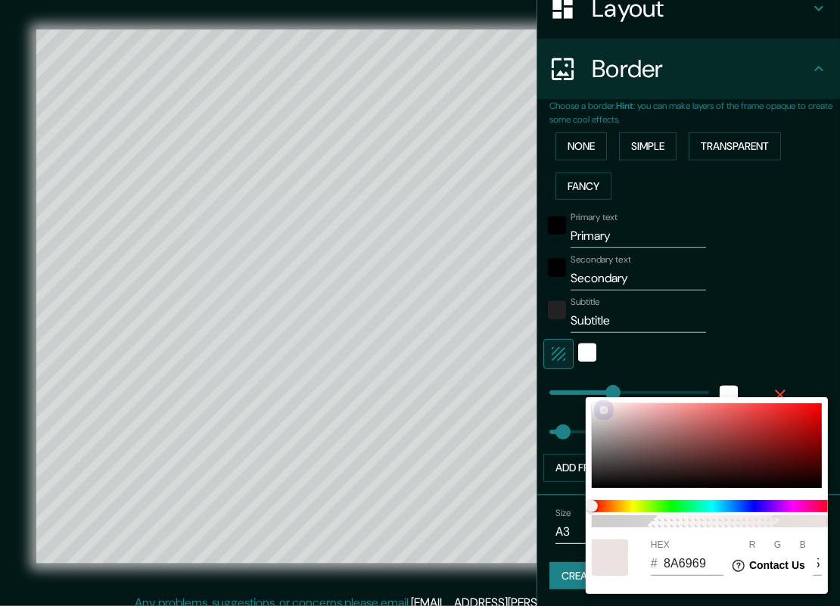
click at [647, 442] on div at bounding box center [707, 445] width 230 height 85
type input "400"
type input "D1ADAD"
type input "209"
type input "173"
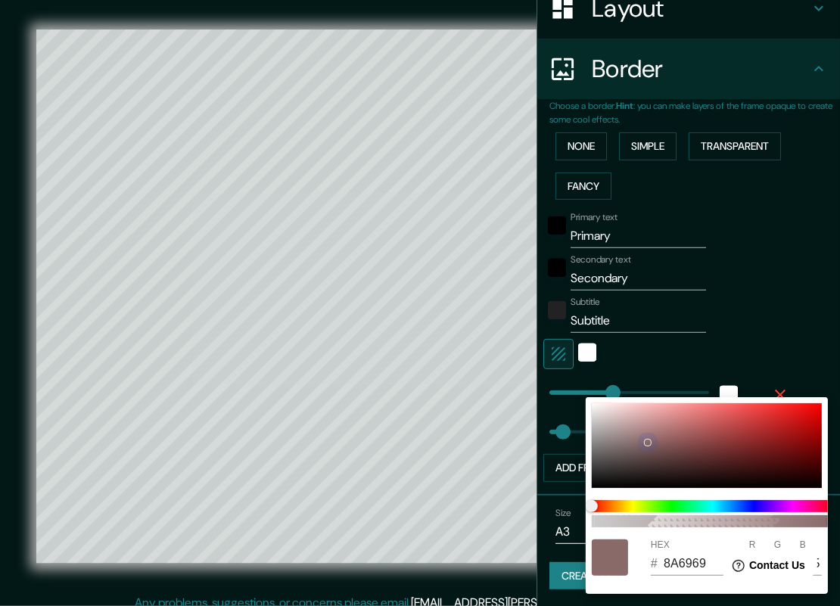
type input "173"
click at [631, 418] on div at bounding box center [707, 445] width 230 height 85
click at [767, 287] on div at bounding box center [420, 303] width 840 height 606
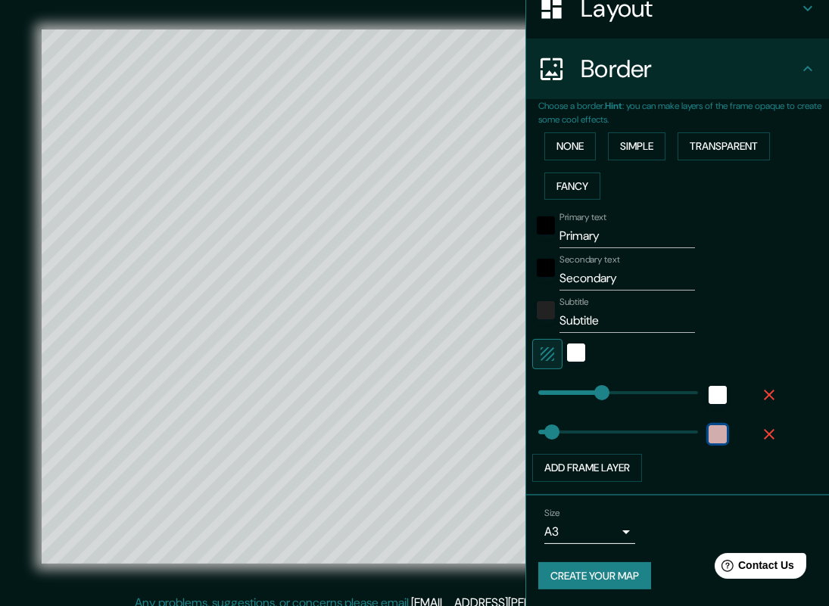
type input "400"
type input "47"
type input "400"
type input "52"
type input "400"
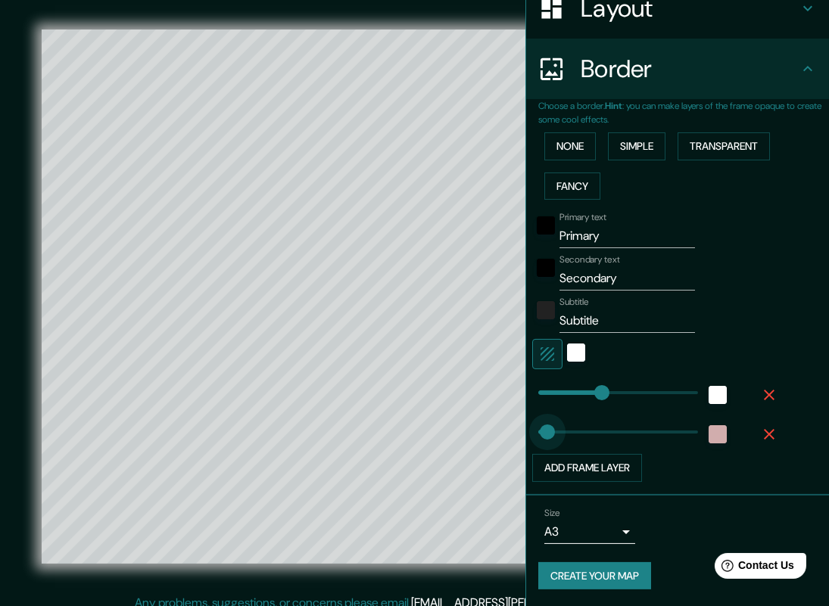
type input "81"
type input "256"
drag, startPoint x: 589, startPoint y: 387, endPoint x: 568, endPoint y: 388, distance: 21.2
type input "138"
drag, startPoint x: 568, startPoint y: 388, endPoint x: 548, endPoint y: 387, distance: 19.7
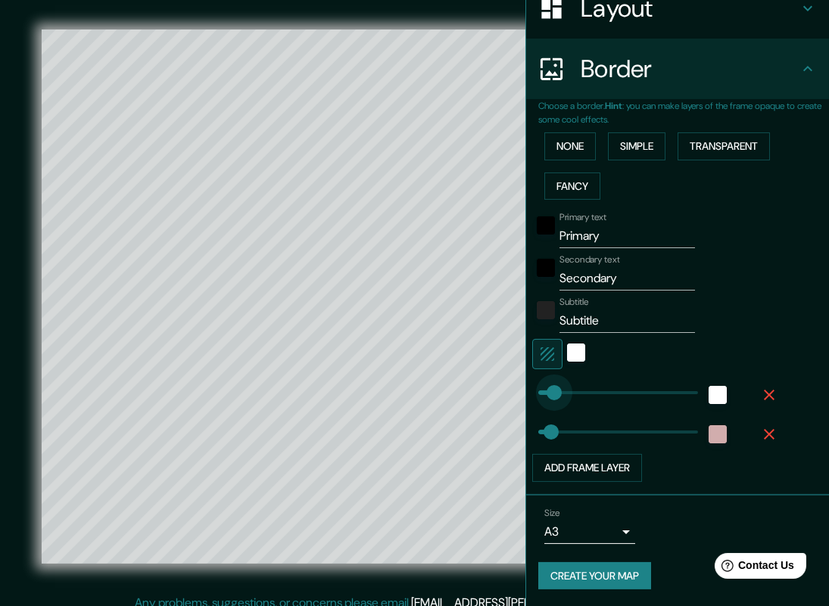
type input "109"
type input "90"
type input "161"
drag, startPoint x: 540, startPoint y: 387, endPoint x: 552, endPoint y: 387, distance: 12.1
click at [538, 351] on icon "button" at bounding box center [547, 354] width 18 height 18
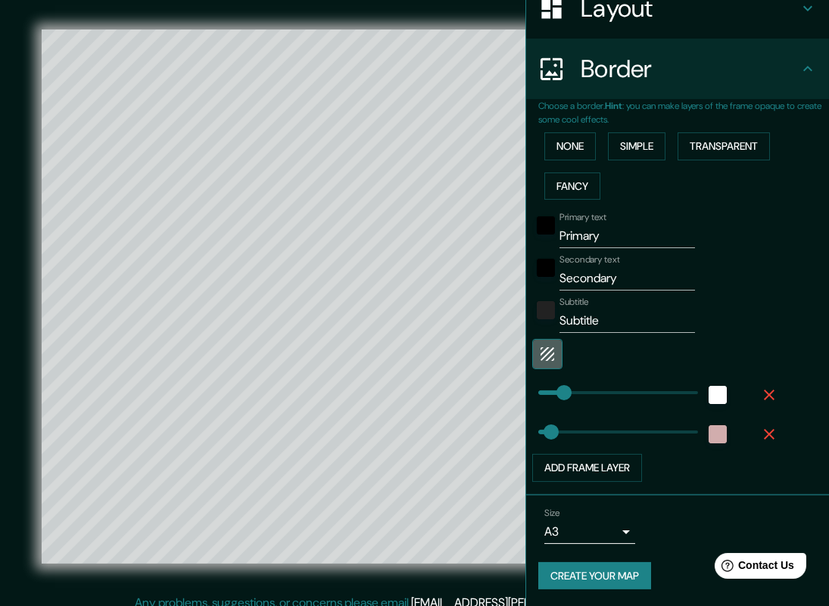
click at [539, 351] on icon "button" at bounding box center [547, 354] width 18 height 18
click at [538, 350] on icon "button" at bounding box center [547, 354] width 18 height 18
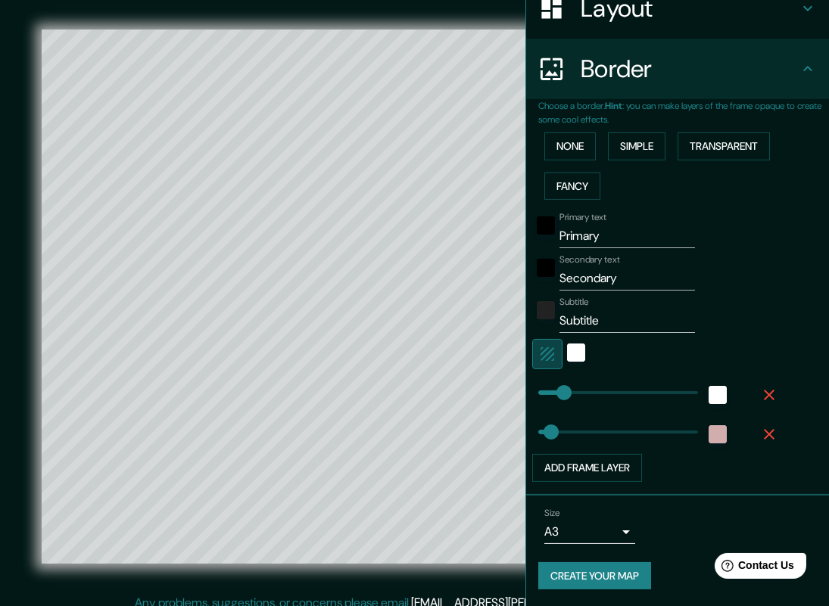
click at [538, 352] on icon "button" at bounding box center [547, 354] width 18 height 18
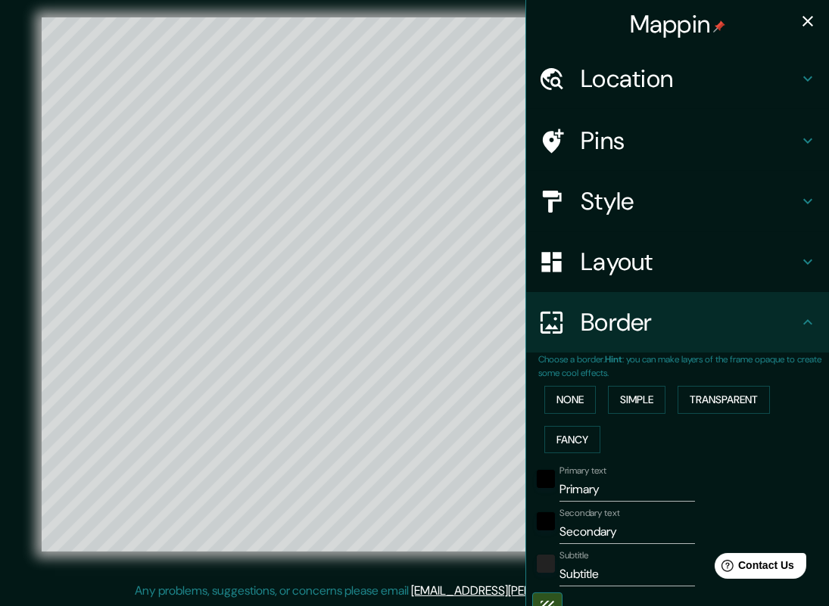
scroll to position [253, 0]
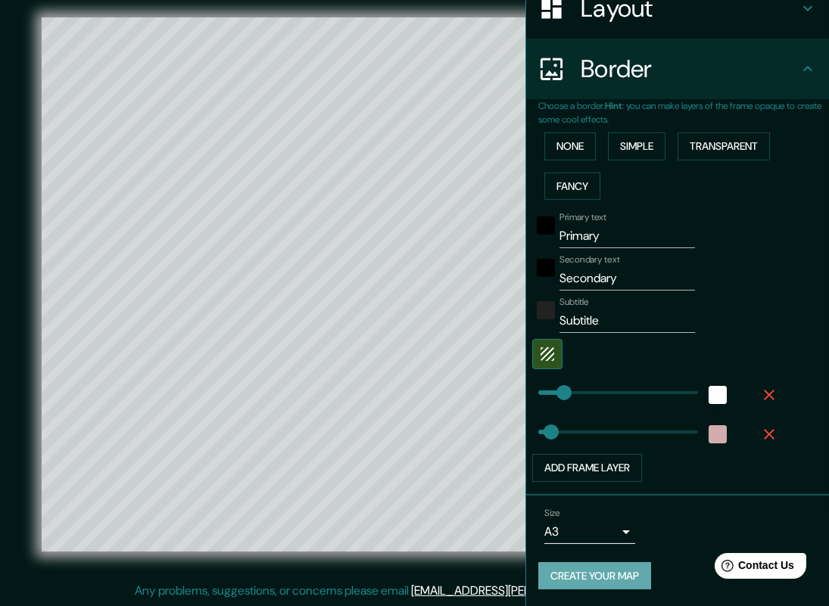
click at [599, 573] on button "Create your map" at bounding box center [594, 576] width 113 height 28
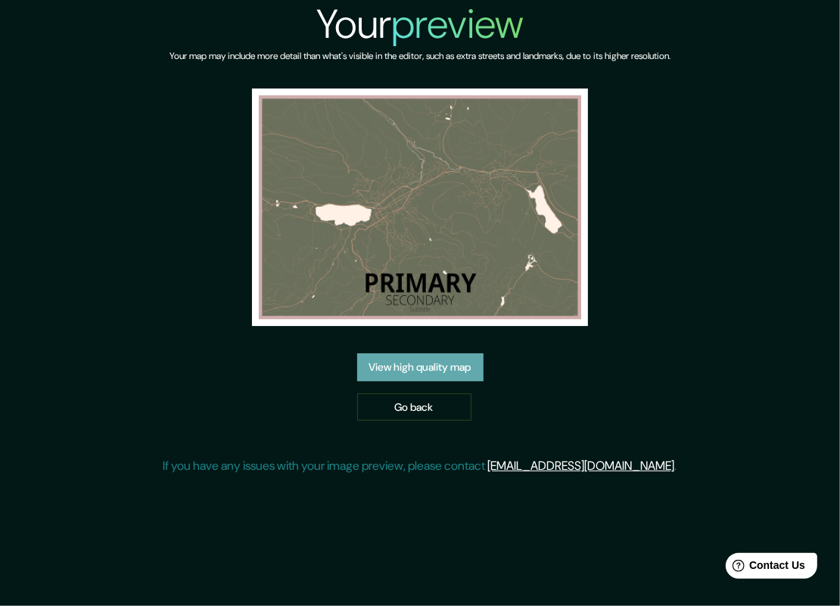
click at [421, 360] on link "View high quality map" at bounding box center [420, 367] width 126 height 28
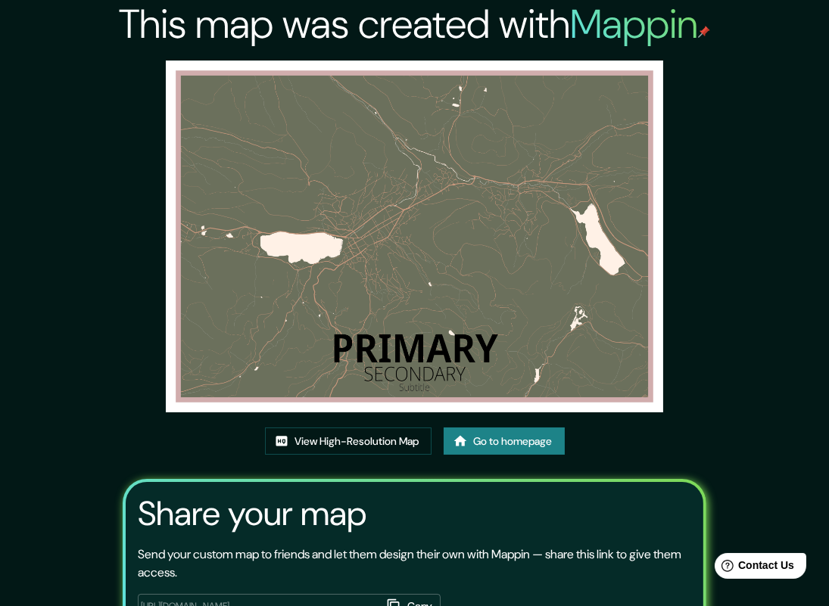
click at [451, 173] on img at bounding box center [414, 237] width 497 height 352
drag, startPoint x: 451, startPoint y: 173, endPoint x: 381, endPoint y: 239, distance: 95.8
click at [381, 239] on img at bounding box center [414, 237] width 497 height 352
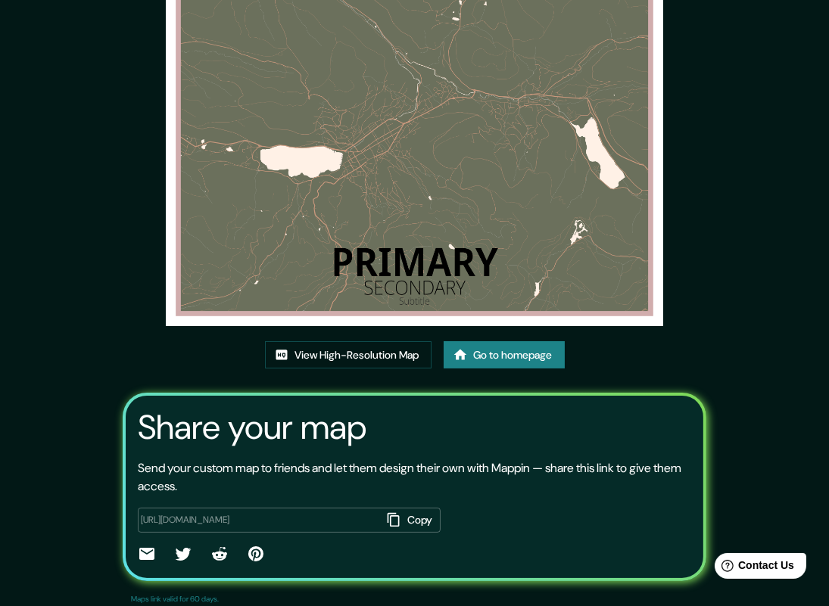
scroll to position [85, 0]
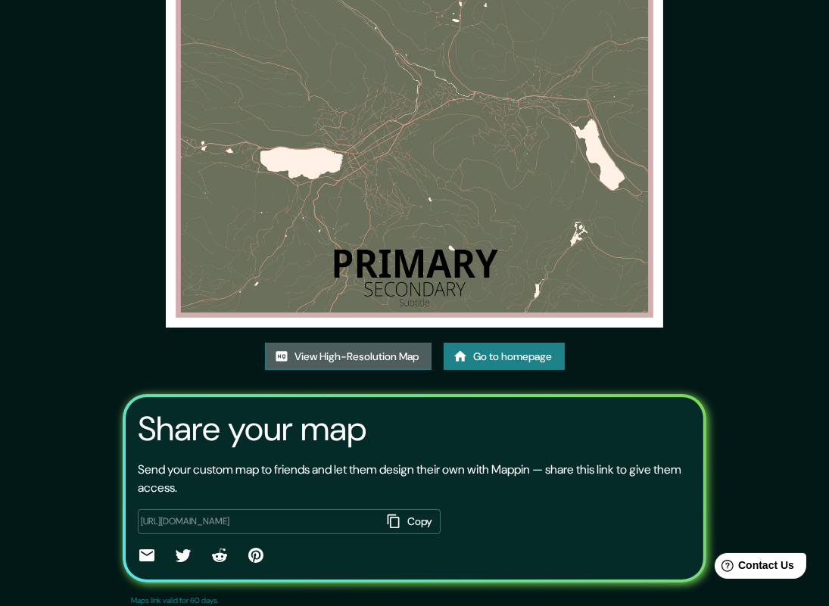
click at [369, 359] on link "View High-Resolution Map" at bounding box center [348, 357] width 166 height 28
